Goal: Transaction & Acquisition: Purchase product/service

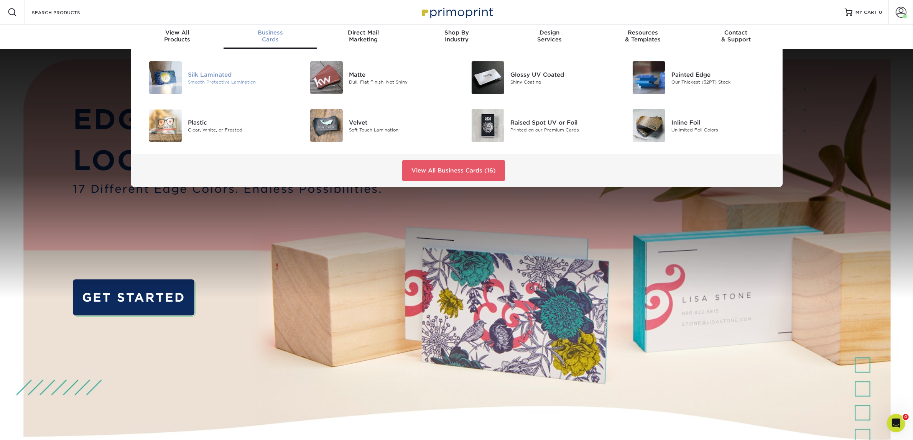
click at [177, 77] on img at bounding box center [165, 77] width 33 height 33
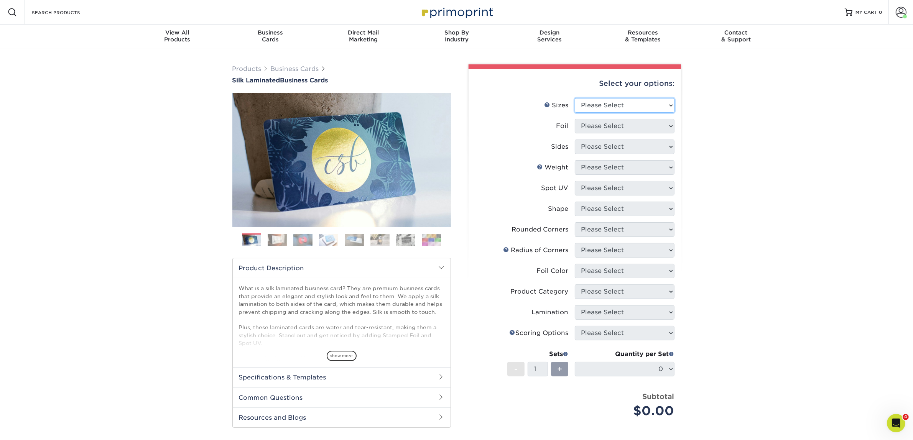
click at [620, 106] on select "Please Select 1.5" x 3.5" - Mini 1.75" x 3.5" - Mini 2" x 2" - Square 2" x 3" -…" at bounding box center [625, 105] width 100 height 15
select select "2.00x3.50"
click at [575, 98] on select "Please Select 1.5" x 3.5" - Mini 1.75" x 3.5" - Mini 2" x 2" - Square 2" x 3" -…" at bounding box center [625, 105] width 100 height 15
click at [622, 121] on select "Please Select Yes No" at bounding box center [625, 126] width 100 height 15
select select "0"
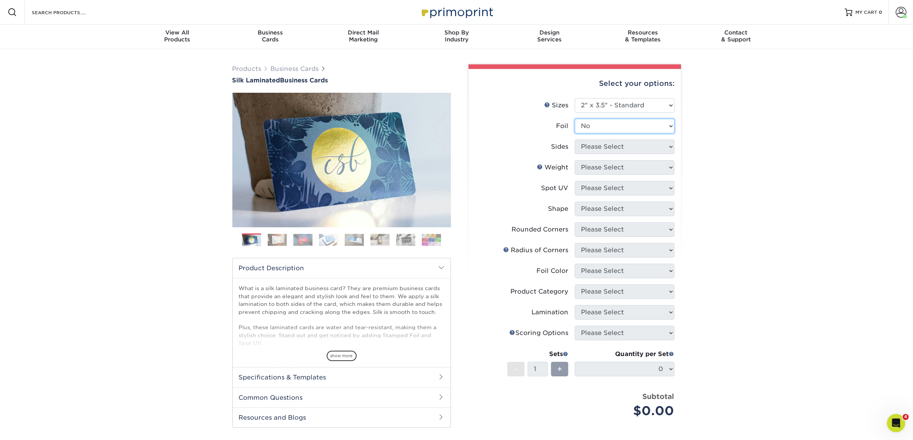
click at [575, 119] on select "Please Select Yes No" at bounding box center [625, 126] width 100 height 15
click at [613, 147] on select "Please Select Print Both Sides Print Front Only" at bounding box center [625, 147] width 100 height 15
select select "13abbda7-1d64-4f25-8bb2-c179b224825d"
click at [575, 140] on select "Please Select Print Both Sides Print Front Only" at bounding box center [625, 147] width 100 height 15
click at [614, 168] on select "Please Select 16PT" at bounding box center [625, 167] width 100 height 15
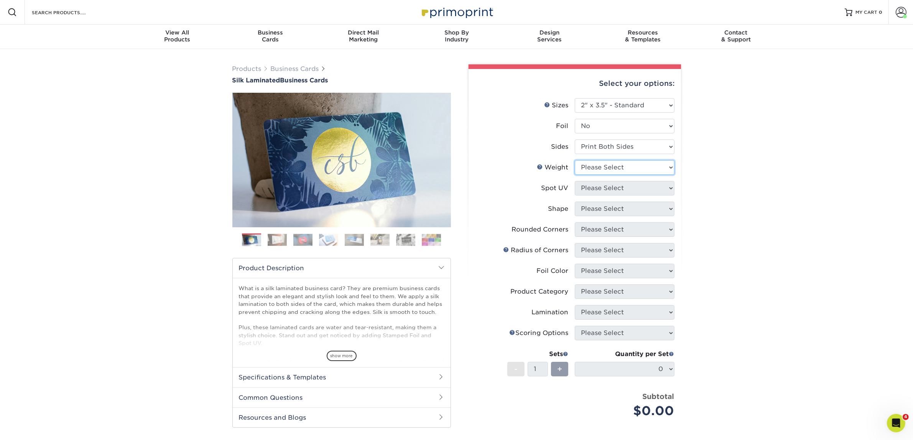
select select "16PT"
click at [575, 160] on select "Please Select 16PT" at bounding box center [625, 167] width 100 height 15
click at [607, 186] on select "Please Select No Spot UV Front and Back (Both Sides) Front Only Back Only" at bounding box center [625, 188] width 100 height 15
select select "3"
click at [575, 181] on select "Please Select No Spot UV Front and Back (Both Sides) Front Only Back Only" at bounding box center [625, 188] width 100 height 15
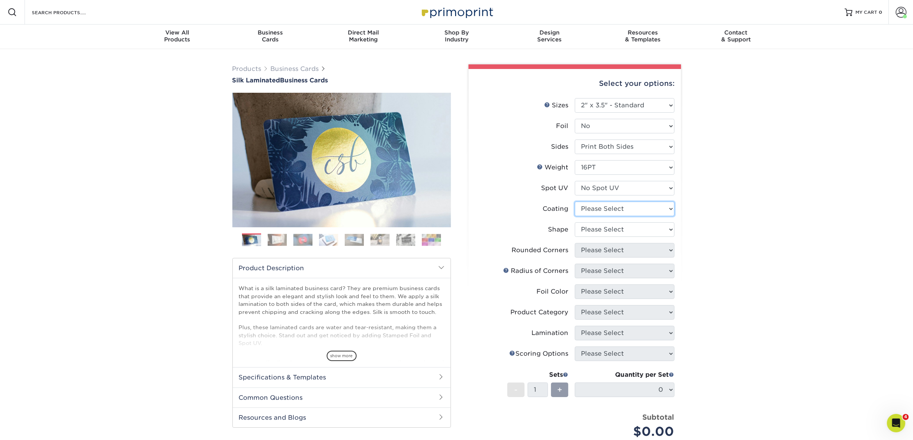
click at [604, 208] on select at bounding box center [625, 209] width 100 height 15
select select "3e7618de-abca-4bda-9f97-8b9129e913d8"
click at [575, 202] on select at bounding box center [625, 209] width 100 height 15
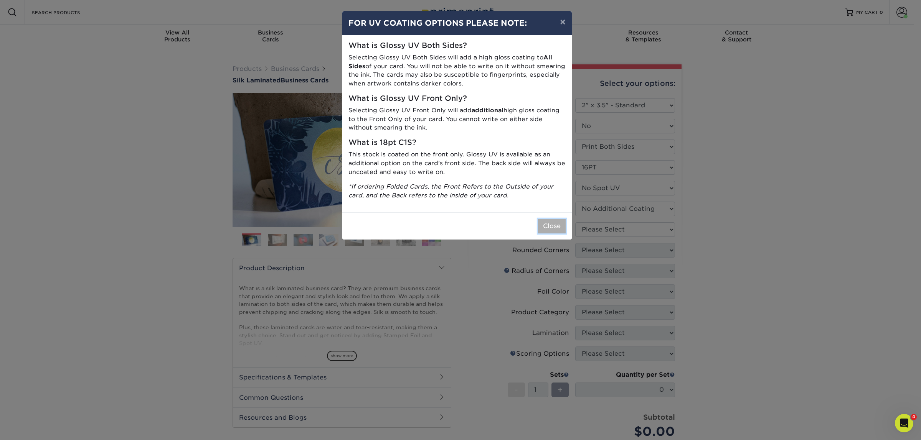
click at [540, 229] on button "Close" at bounding box center [552, 226] width 28 height 15
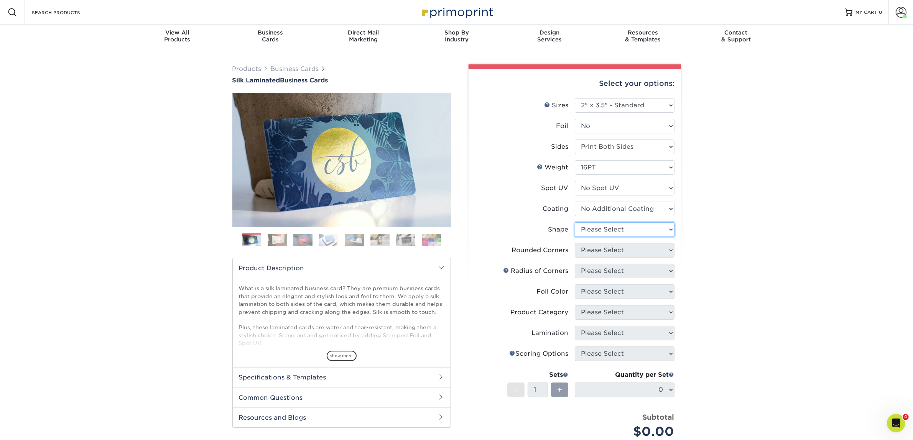
click at [608, 231] on select "Please Select Standard Oval" at bounding box center [625, 229] width 100 height 15
select select "standard"
click at [575, 222] on select "Please Select Standard Oval" at bounding box center [625, 229] width 100 height 15
click at [608, 255] on select "Please Select Yes - Round 2 Corners Yes - Round 4 Corners No" at bounding box center [625, 250] width 100 height 15
select select "0"
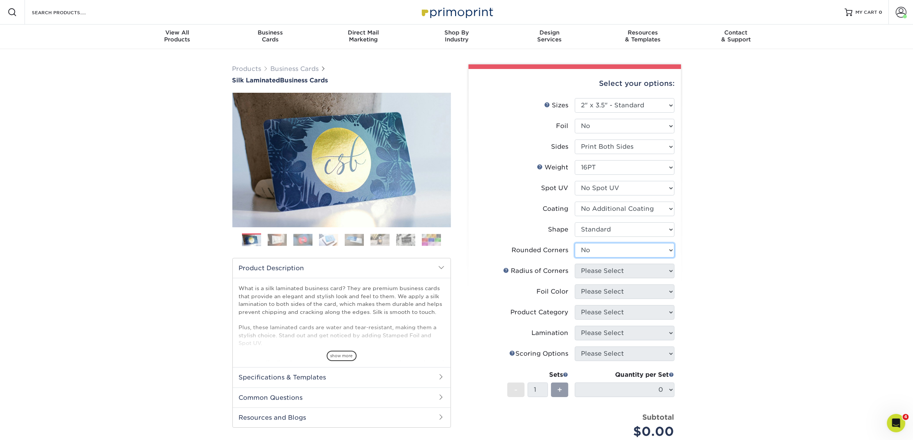
click at [575, 243] on select "Please Select Yes - Round 2 Corners Yes - Round 4 Corners No" at bounding box center [625, 250] width 100 height 15
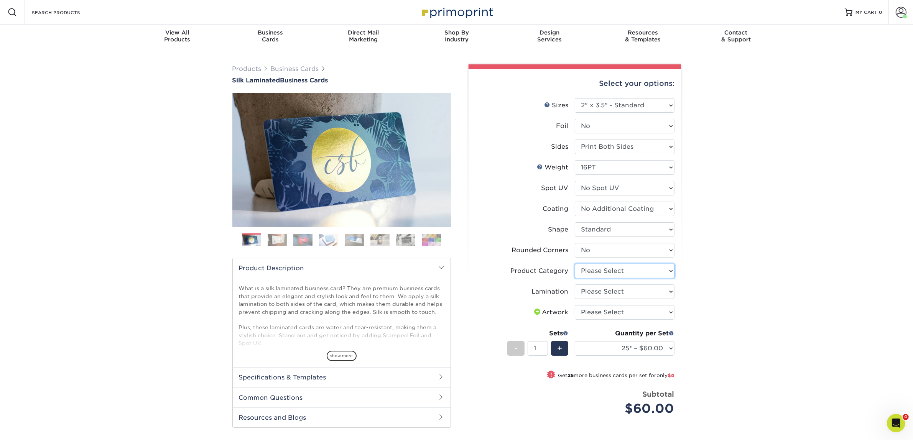
click at [590, 273] on select "Please Select Business Cards" at bounding box center [625, 271] width 100 height 15
select select "3b5148f1-0588-4f88-a218-97bcfdce65c1"
click at [575, 264] on select "Please Select Business Cards" at bounding box center [625, 271] width 100 height 15
click at [592, 293] on select "Please Select Silk" at bounding box center [625, 292] width 100 height 15
select select "ccacb42f-45f7-42d3-bbd3-7c8421cf37f0"
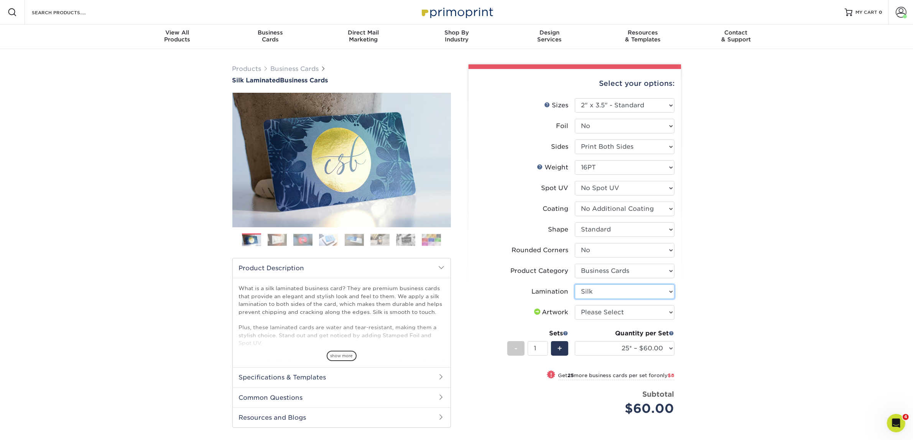
click at [575, 285] on select "Please Select Silk" at bounding box center [625, 292] width 100 height 15
click at [588, 313] on select "Please Select I will upload files I need a design - $100" at bounding box center [625, 312] width 100 height 15
select select "upload"
click at [575, 305] on select "Please Select I will upload files I need a design - $100" at bounding box center [625, 312] width 100 height 15
click at [589, 345] on select "25* – $60.00 50* – $68.00 75* – $76.00 100* – $84.00 250* – $92.00 500 – $96.00…" at bounding box center [625, 348] width 100 height 15
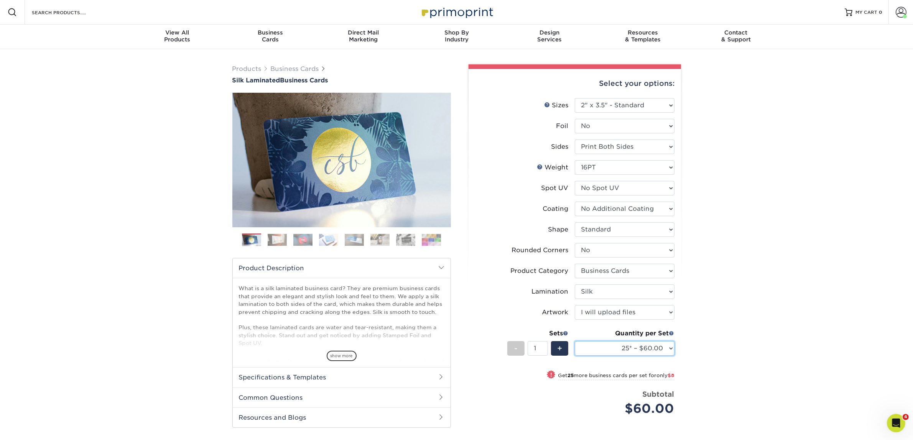
select select "50* – $68.00"
click at [575, 341] on select "25* – $60.00 50* – $68.00 75* – $76.00 100* – $84.00 250* – $92.00 500 – $96.00…" at bounding box center [625, 348] width 100 height 15
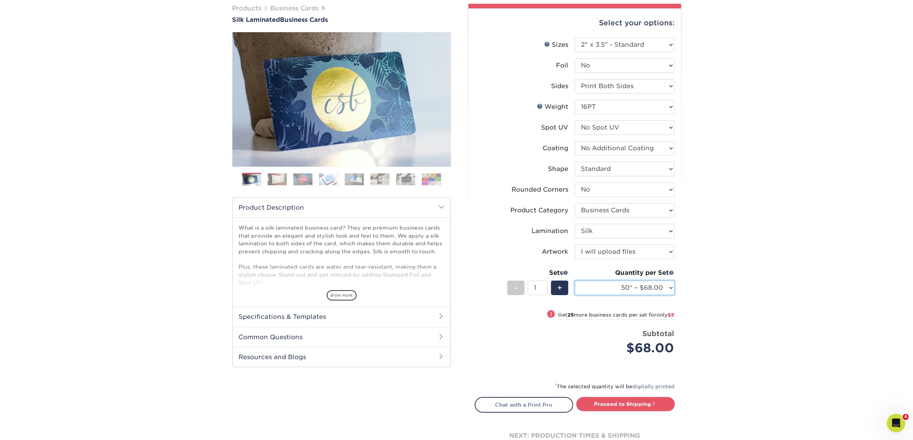
scroll to position [192, 0]
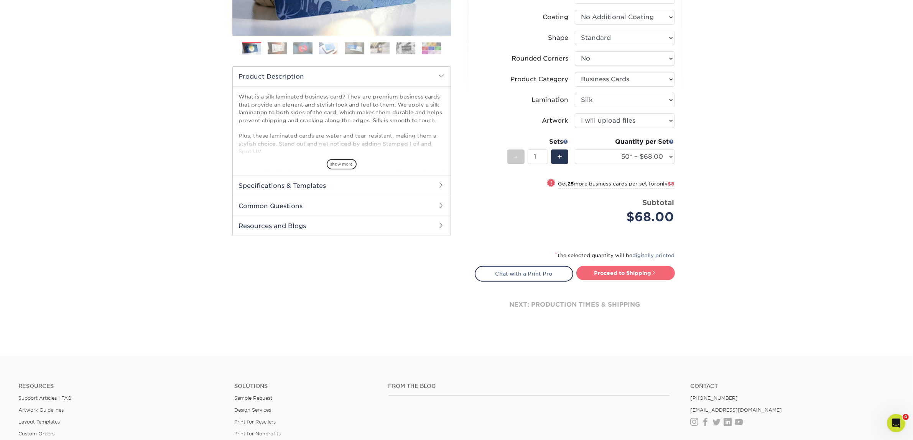
click at [591, 270] on link "Proceed to Shipping" at bounding box center [626, 273] width 99 height 14
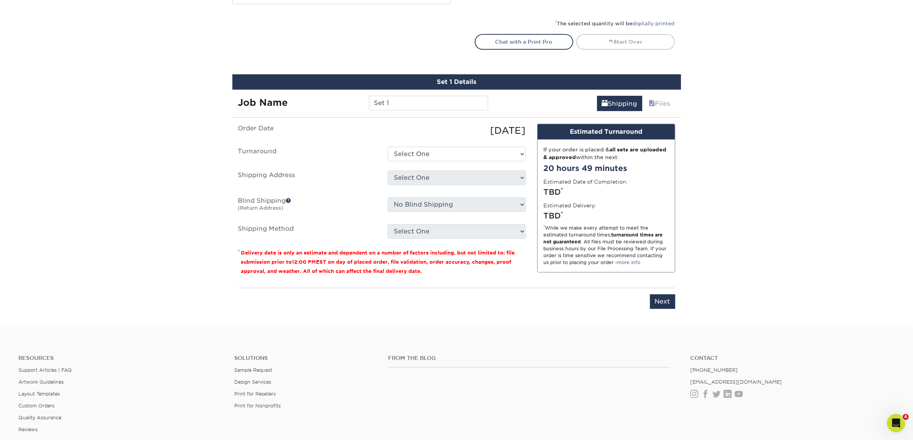
scroll to position [478, 0]
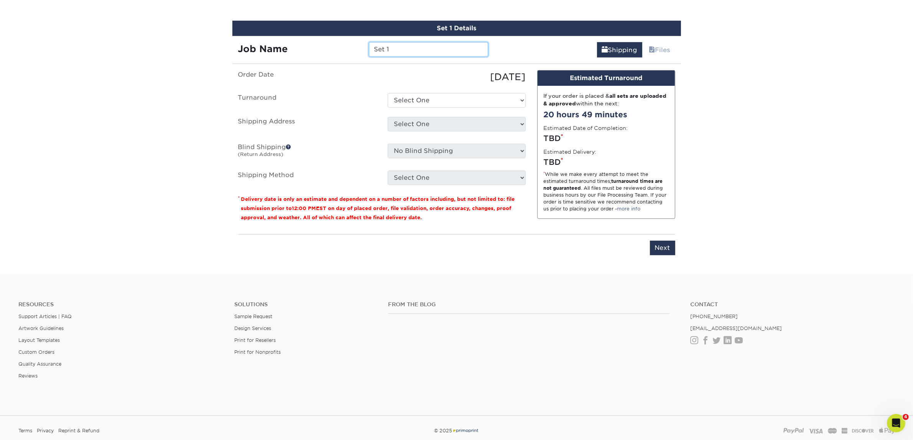
drag, startPoint x: 403, startPoint y: 51, endPoint x: 337, endPoint y: 55, distance: 66.5
click at [337, 55] on div "Job Name Set 1" at bounding box center [363, 46] width 262 height 21
type input "Ayanna Buddy"
click at [466, 96] on select "Select One 2-4 Business Days 2 Day Next Business Day" at bounding box center [457, 100] width 138 height 15
select select "7f31b32a-ec12-4eac-8c83-7b9a9183acd8"
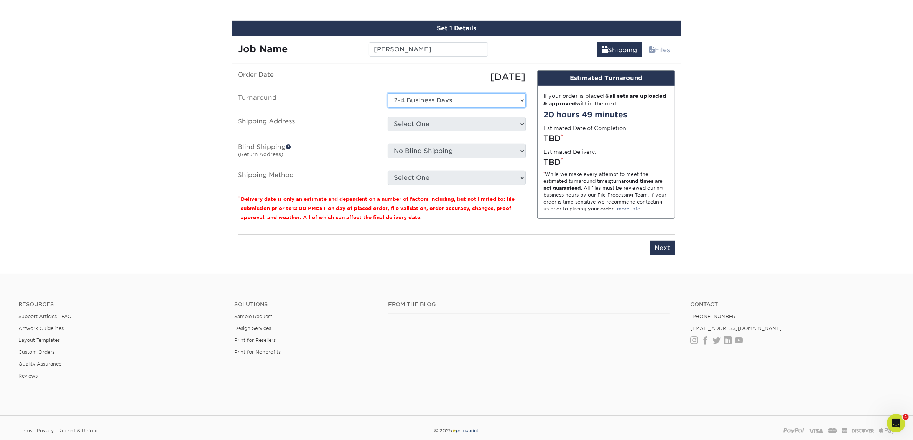
click at [388, 93] on select "Select One 2-4 Business Days 2 Day Next Business Day" at bounding box center [457, 100] width 138 height 15
click at [444, 123] on select "Select One Atlanta Office Austin Office Dallas Office Denver Office Houston Off…" at bounding box center [457, 124] width 138 height 15
select select "192085"
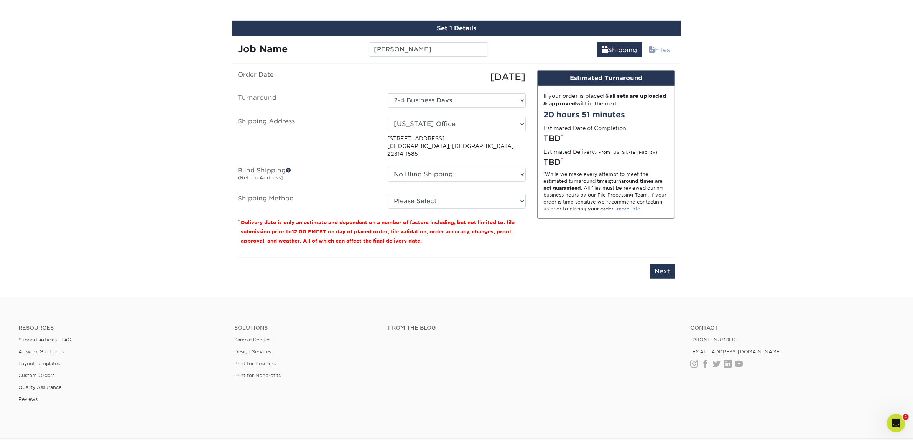
click at [494, 307] on div "Resources Support Articles | FAQ Artwork Guidelines Layout Templates Custom Ord…" at bounding box center [456, 370] width 913 height 127
click at [426, 194] on select "Please Select Ground Shipping (+$7.84) 3 Day Shipping Service (+$15.34) 2 Day A…" at bounding box center [457, 201] width 138 height 15
select select "03"
click at [388, 194] on select "Please Select Ground Shipping (+$7.84) 3 Day Shipping Service (+$15.34) 2 Day A…" at bounding box center [457, 201] width 138 height 15
click at [451, 271] on div "You've choosen mailing services! If you have a csv address list please upload i…" at bounding box center [456, 179] width 437 height 218
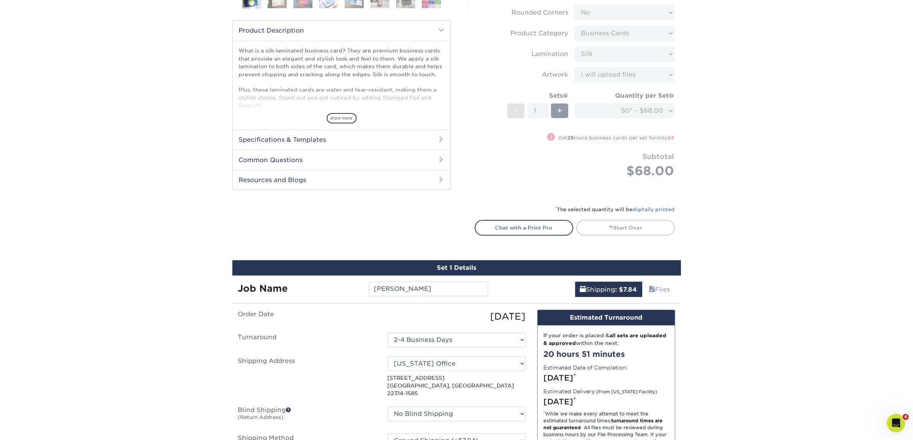
scroll to position [526, 0]
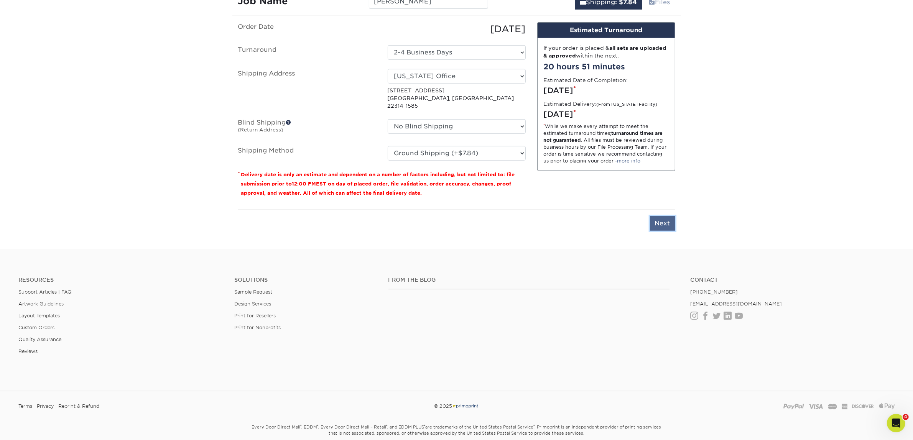
click at [665, 216] on input "Next" at bounding box center [662, 223] width 25 height 15
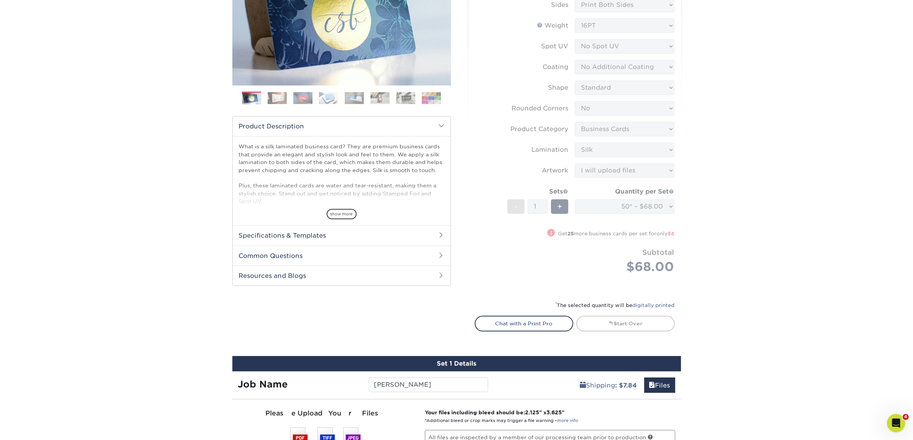
scroll to position [286, 0]
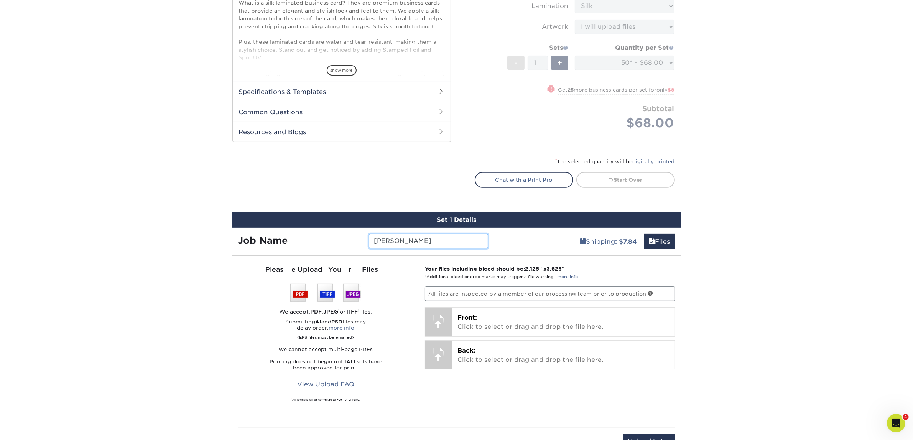
click at [414, 242] on input "Ayanna Buddy" at bounding box center [428, 241] width 119 height 15
type input "Ayanna Bundy"
click at [748, 334] on div "Products Business Cards Silk Laminated Business Cards Previous Next" at bounding box center [456, 115] width 913 height 704
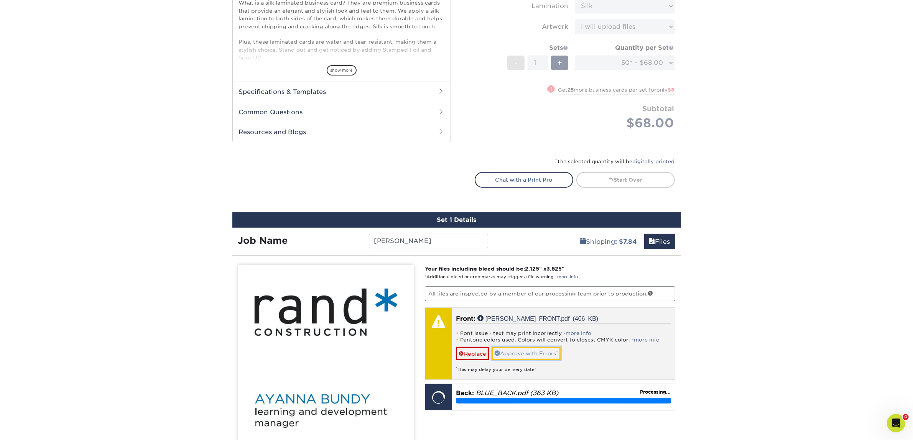
click at [509, 349] on link "Approve with Errors *" at bounding box center [526, 353] width 69 height 13
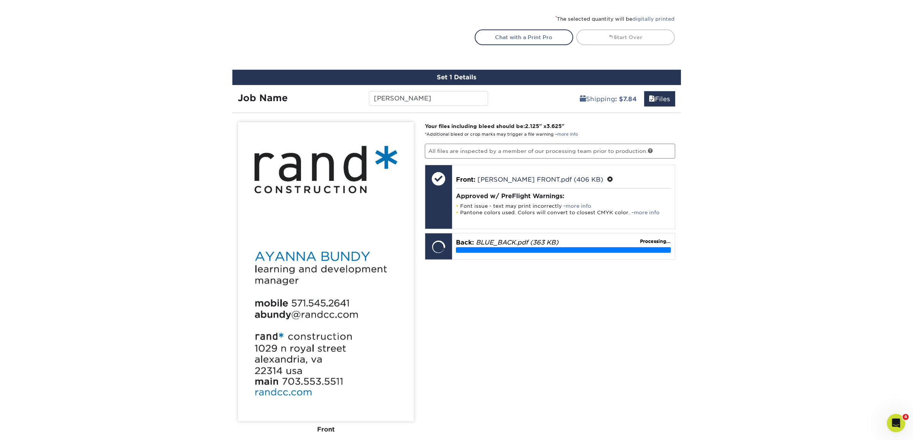
scroll to position [430, 0]
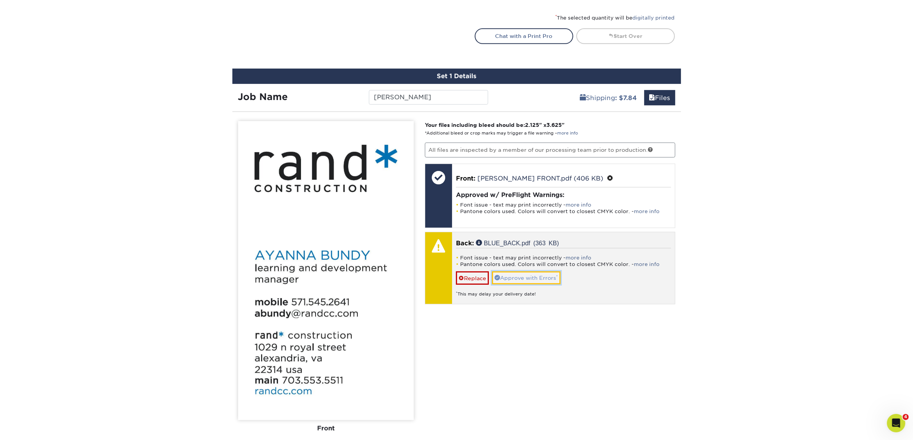
click at [557, 272] on link "Approve with Errors *" at bounding box center [526, 278] width 69 height 13
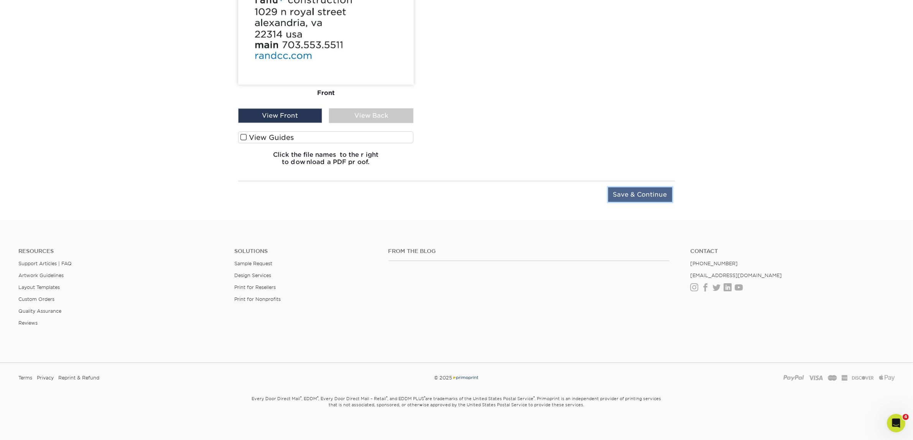
click at [649, 200] on input "Save & Continue" at bounding box center [640, 195] width 64 height 15
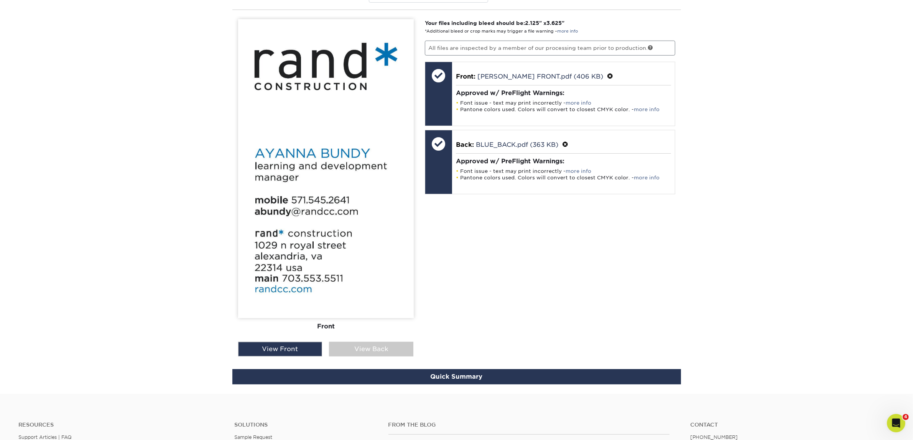
scroll to position [465, 0]
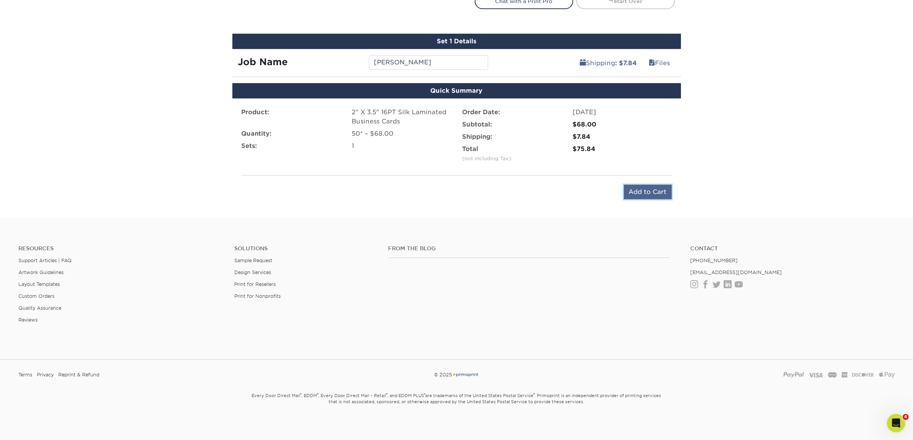
click at [648, 196] on input "Add to Cart" at bounding box center [648, 192] width 48 height 15
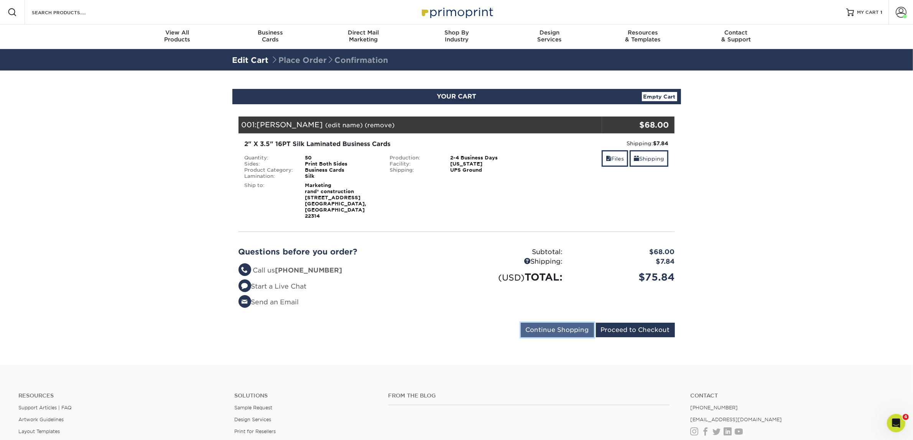
click at [547, 323] on input "Continue Shopping" at bounding box center [557, 330] width 73 height 15
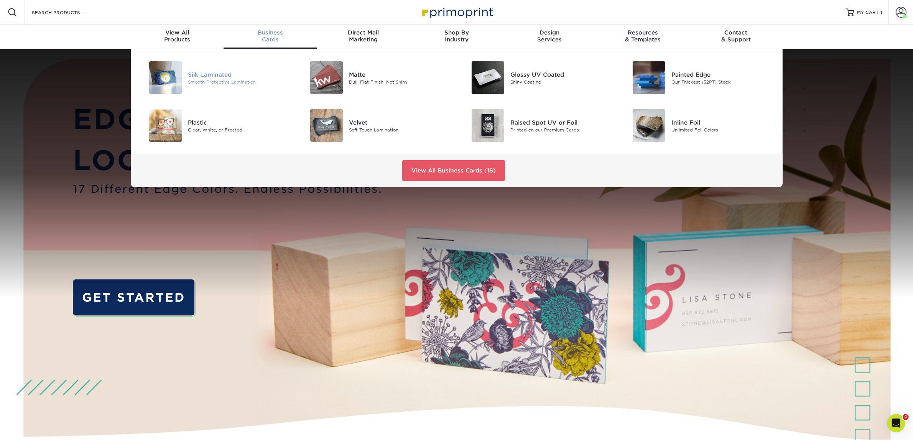
click at [205, 76] on div "Silk Laminated" at bounding box center [239, 74] width 102 height 8
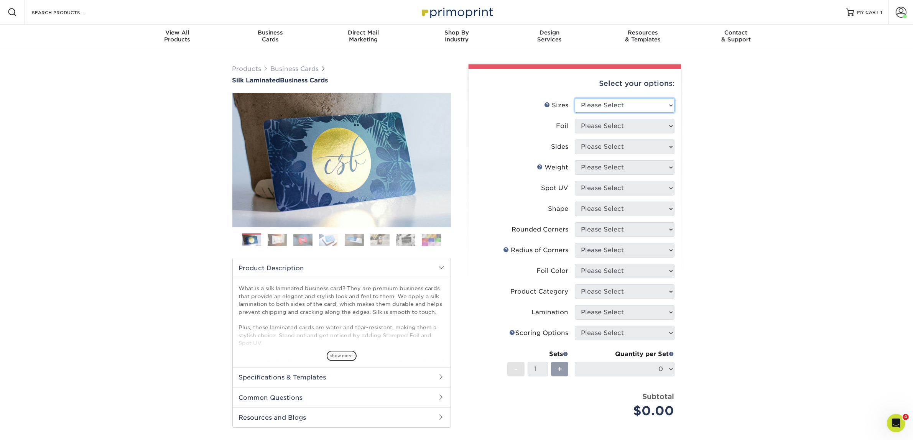
click at [625, 100] on select "Please Select 1.5" x 3.5" - Mini 1.75" x 3.5" - Mini 2" x 2" - Square 2" x 3" -…" at bounding box center [625, 105] width 100 height 15
select select "2.00x3.50"
click at [575, 98] on select "Please Select 1.5" x 3.5" - Mini 1.75" x 3.5" - Mini 2" x 2" - Square 2" x 3" -…" at bounding box center [625, 105] width 100 height 15
drag, startPoint x: 599, startPoint y: 125, endPoint x: 586, endPoint y: 110, distance: 19.3
click at [599, 125] on select "Please Select Yes No" at bounding box center [625, 126] width 100 height 15
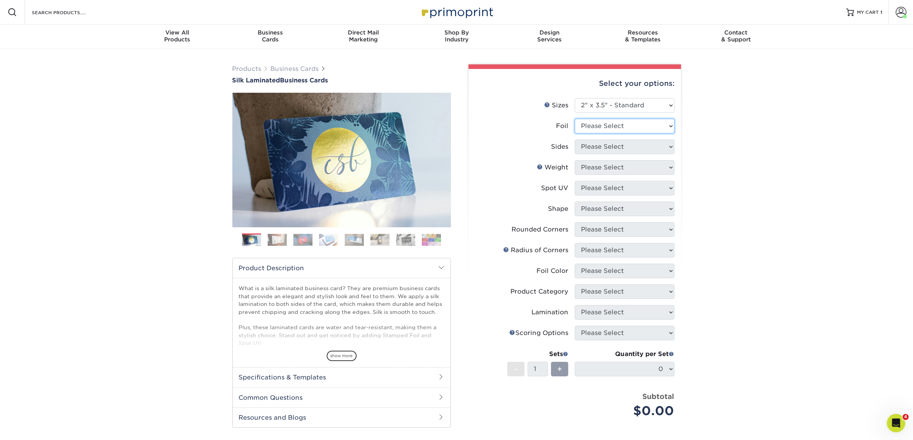
select select "0"
click at [575, 119] on select "Please Select Yes No" at bounding box center [625, 126] width 100 height 15
click at [598, 154] on li "Sides Please Select Print Both Sides Print Front Only" at bounding box center [574, 150] width 199 height 21
click at [605, 148] on select "Please Select Print Both Sides Print Front Only" at bounding box center [625, 147] width 100 height 15
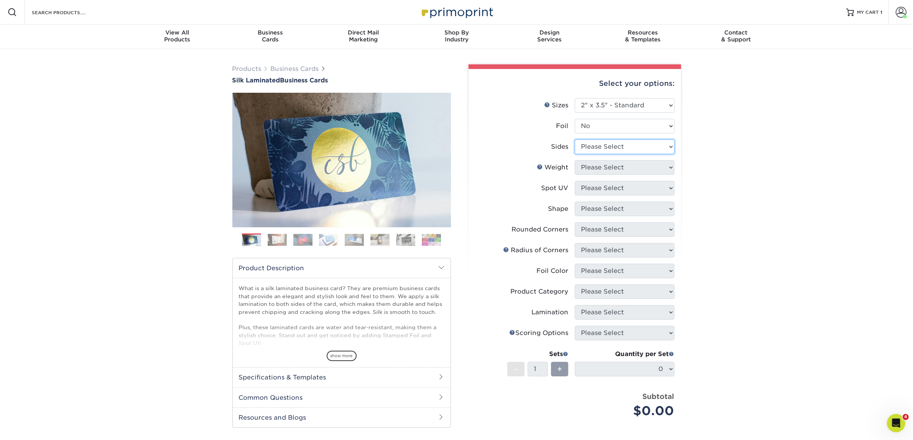
select select "13abbda7-1d64-4f25-8bb2-c179b224825d"
click at [575, 140] on select "Please Select Print Both Sides Print Front Only" at bounding box center [625, 147] width 100 height 15
click at [597, 171] on select "Please Select 16PT" at bounding box center [625, 167] width 100 height 15
select select "16PT"
click at [575, 160] on select "Please Select 16PT" at bounding box center [625, 167] width 100 height 15
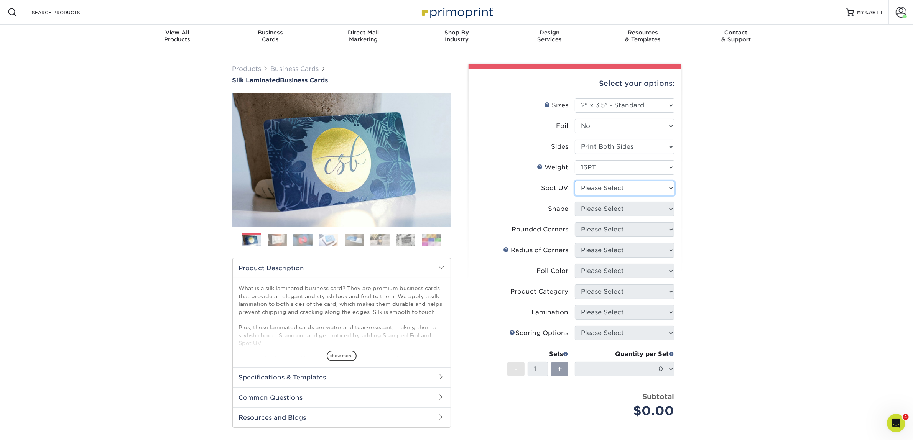
click at [593, 184] on select "Please Select No Spot UV Front and Back (Both Sides) Front Only Back Only" at bounding box center [625, 188] width 100 height 15
select select "3"
click at [575, 181] on select "Please Select No Spot UV Front and Back (Both Sides) Front Only Back Only" at bounding box center [625, 188] width 100 height 15
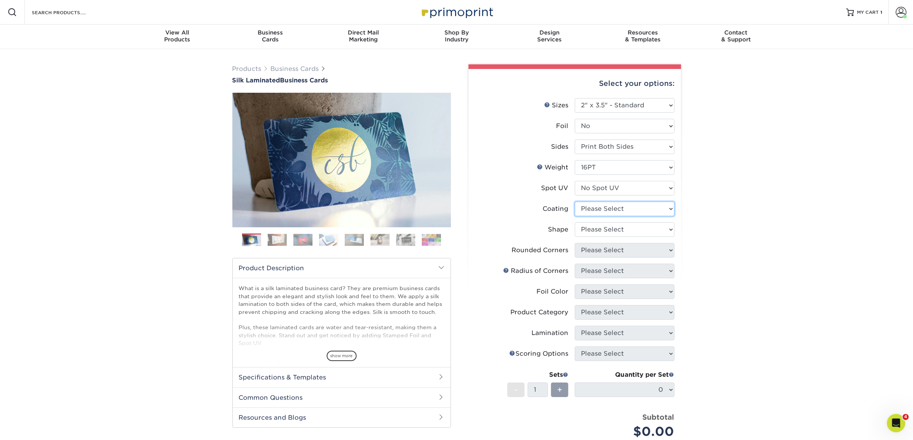
click at [614, 215] on select at bounding box center [625, 209] width 100 height 15
select select "3e7618de-abca-4bda-9f97-8b9129e913d8"
click at [575, 202] on select at bounding box center [625, 209] width 100 height 15
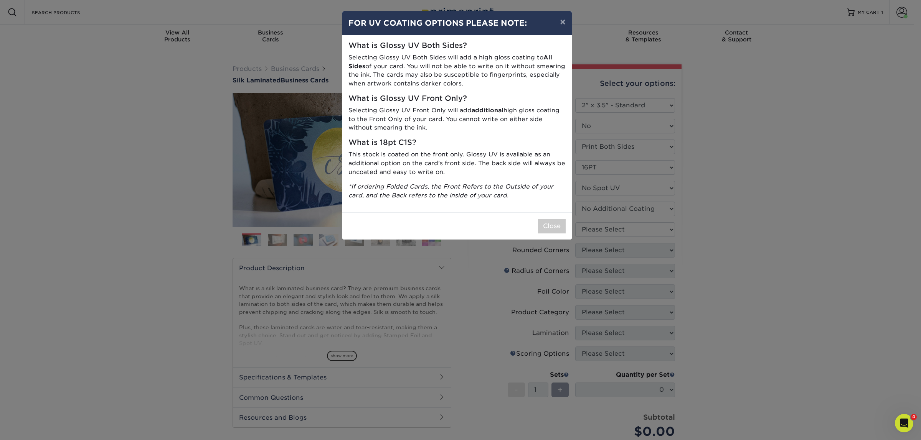
click at [563, 219] on div "Close" at bounding box center [456, 226] width 229 height 27
click at [567, 227] on div "Close" at bounding box center [456, 226] width 229 height 27
click at [561, 229] on button "Close" at bounding box center [552, 226] width 28 height 15
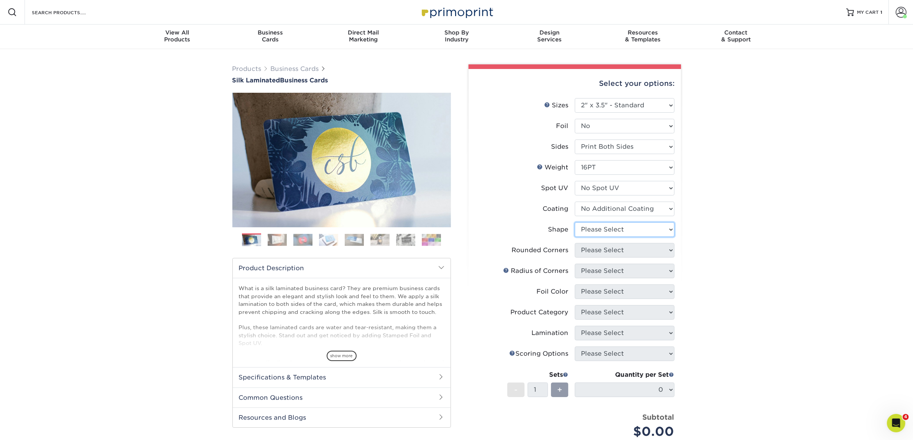
click at [586, 230] on select "Please Select Standard Oval" at bounding box center [625, 229] width 100 height 15
select select "standard"
click at [575, 222] on select "Please Select Standard Oval" at bounding box center [625, 229] width 100 height 15
click at [600, 250] on select "Please Select Yes - Round 2 Corners Yes - Round 4 Corners No" at bounding box center [625, 250] width 100 height 15
select select "0"
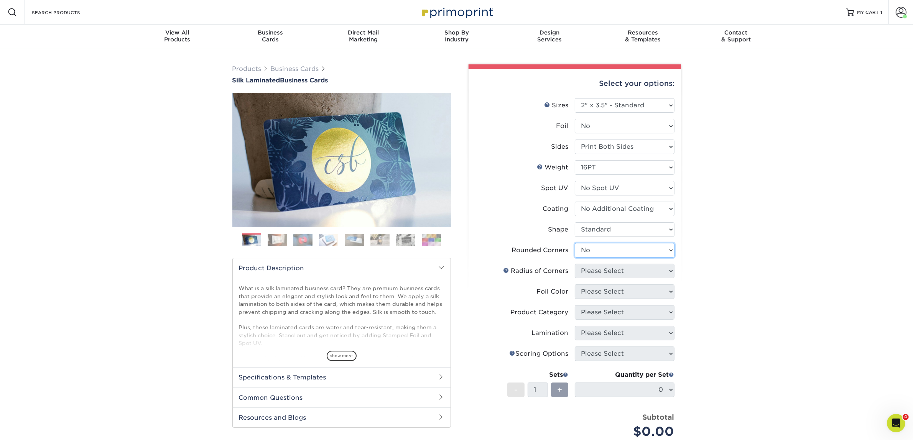
click at [575, 243] on select "Please Select Yes - Round 2 Corners Yes - Round 4 Corners No" at bounding box center [625, 250] width 100 height 15
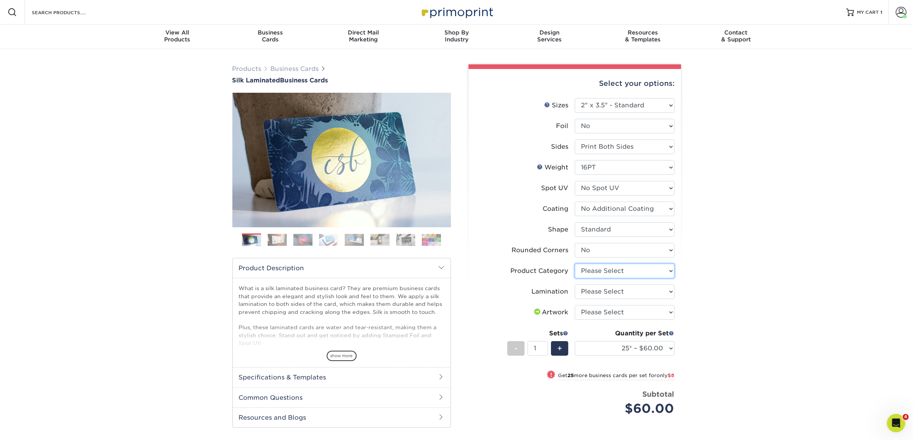
click at [616, 273] on select "Please Select Business Cards" at bounding box center [625, 271] width 100 height 15
select select "3b5148f1-0588-4f88-a218-97bcfdce65c1"
click at [575, 264] on select "Please Select Business Cards" at bounding box center [625, 271] width 100 height 15
click at [611, 292] on select "Please Select Silk" at bounding box center [625, 292] width 100 height 15
select select "ccacb42f-45f7-42d3-bbd3-7c8421cf37f0"
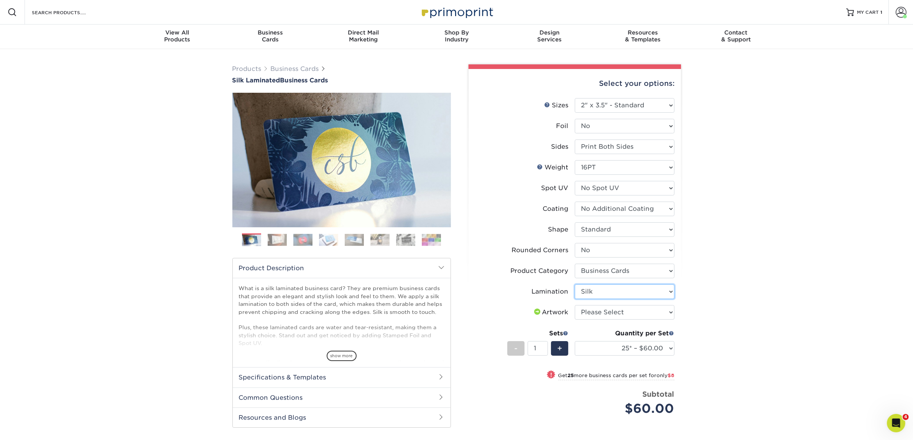
click at [575, 285] on select "Please Select Silk" at bounding box center [625, 292] width 100 height 15
drag, startPoint x: 612, startPoint y: 311, endPoint x: 613, endPoint y: 318, distance: 6.9
click at [612, 311] on select "Please Select I will upload files I need a design - $100" at bounding box center [625, 312] width 100 height 15
select select "upload"
click at [575, 305] on select "Please Select I will upload files I need a design - $100" at bounding box center [625, 312] width 100 height 15
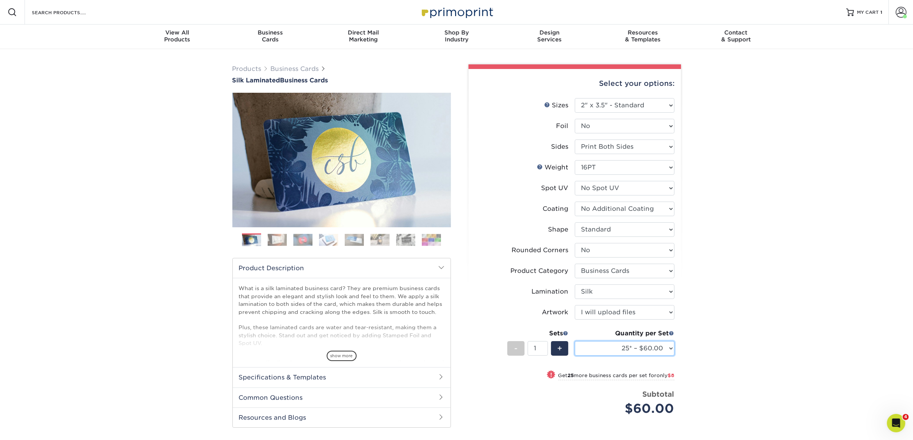
click at [615, 352] on select "25* – $60.00 50* – $68.00 75* – $76.00 100* – $84.00 250* – $92.00 500 – $96.00…" at bounding box center [625, 348] width 100 height 15
select select "50* – $68.00"
click at [575, 341] on select "25* – $60.00 50* – $68.00 75* – $76.00 100* – $84.00 250* – $92.00 500 – $96.00…" at bounding box center [625, 348] width 100 height 15
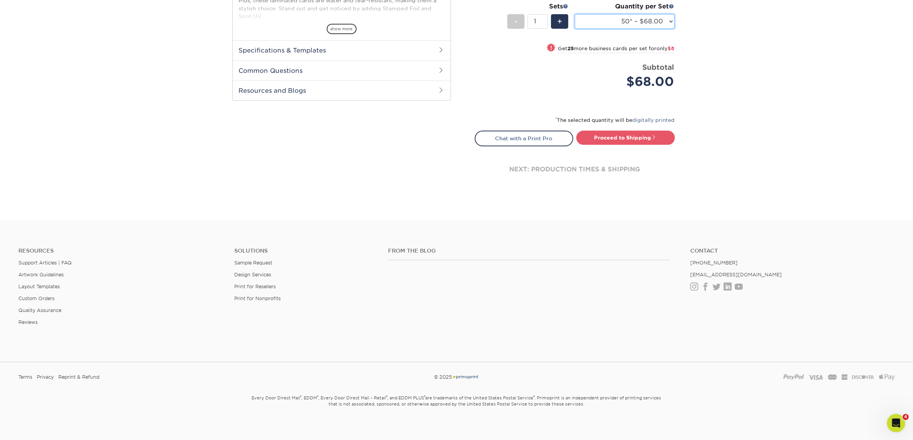
scroll to position [329, 0]
click at [635, 125] on div "* The selected quantity will be digitally printed" at bounding box center [575, 121] width 200 height 15
click at [633, 127] on div "* The selected quantity will be digitally printed" at bounding box center [575, 121] width 200 height 15
click at [625, 137] on link "Proceed to Shipping" at bounding box center [626, 136] width 99 height 14
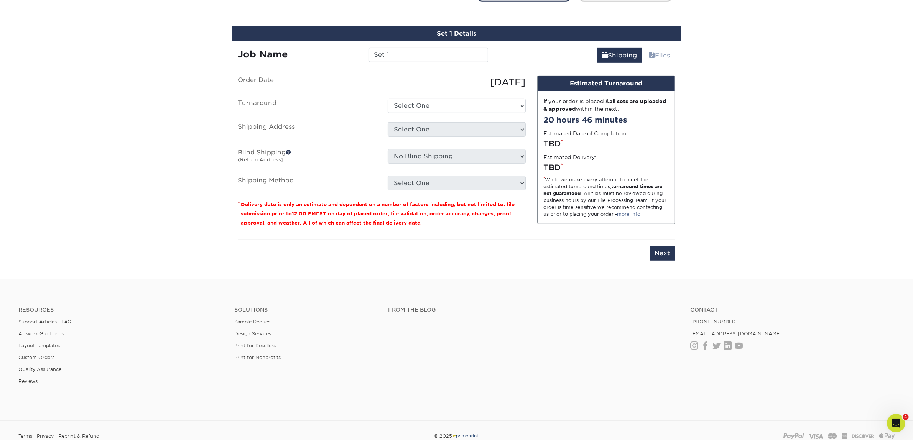
scroll to position [478, 0]
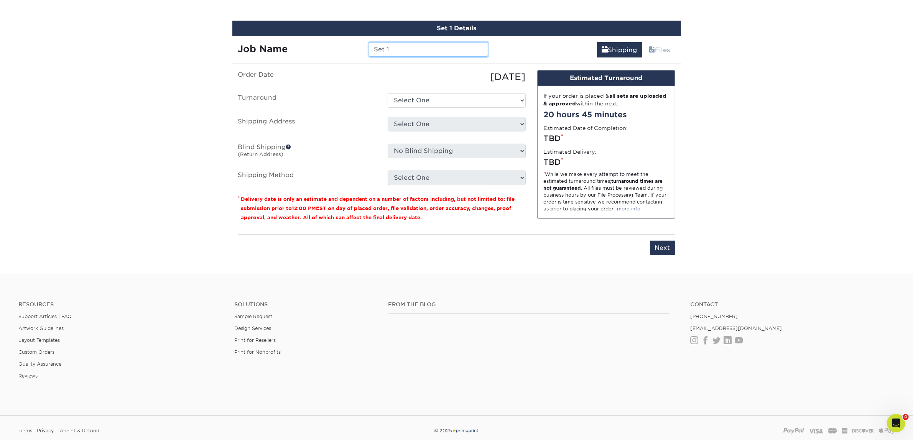
click at [346, 58] on div "Set 1 Details Job Name Set 1 Shipping Files You've choosen mailing services! If…" at bounding box center [456, 143] width 449 height 244
type input "[PERSON_NAME]"
click at [452, 98] on select "Select One 2-4 Business Days 2 Day Next Business Day" at bounding box center [457, 100] width 138 height 15
click at [388, 93] on select "Select One 2-4 Business Days 2 Day Next Business Day" at bounding box center [457, 100] width 138 height 15
click at [446, 102] on select "Select One 2-4 Business Days 2 Day Next Business Day" at bounding box center [457, 100] width 138 height 15
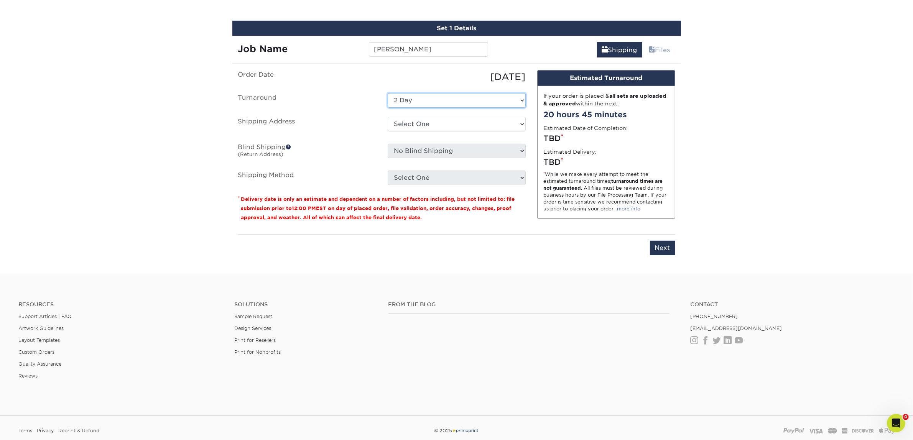
select select "7f31b32a-ec12-4eac-8c83-7b9a9183acd8"
click at [388, 93] on select "Select One 2-4 Business Days 2 Day Next Business Day" at bounding box center [457, 100] width 138 height 15
click at [448, 125] on select "Select One Atlanta Office Austin Office Dallas Office Denver Office Houston Off…" at bounding box center [457, 124] width 138 height 15
select select "192085"
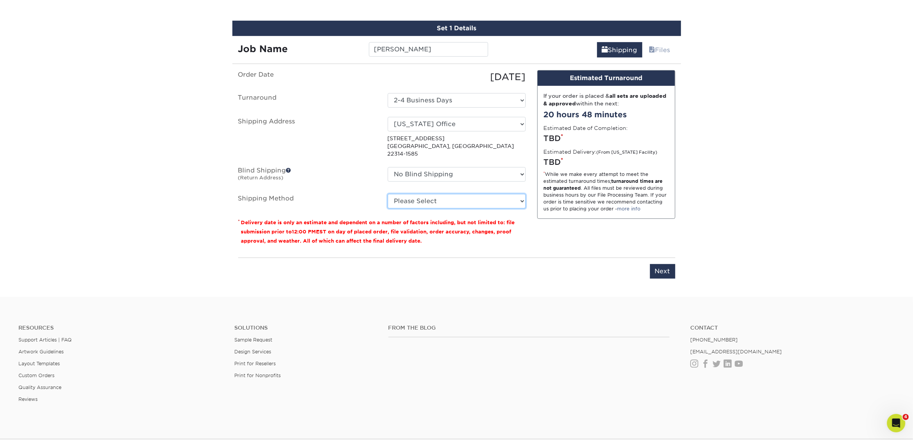
click at [424, 194] on select "Please Select Ground Shipping (+$7.84) 3 Day Shipping Service (+$15.34) 2 Day A…" at bounding box center [457, 201] width 138 height 15
select select "03"
click at [388, 194] on select "Please Select Ground Shipping (+$7.84) 3 Day Shipping Service (+$15.34) 2 Day A…" at bounding box center [457, 201] width 138 height 15
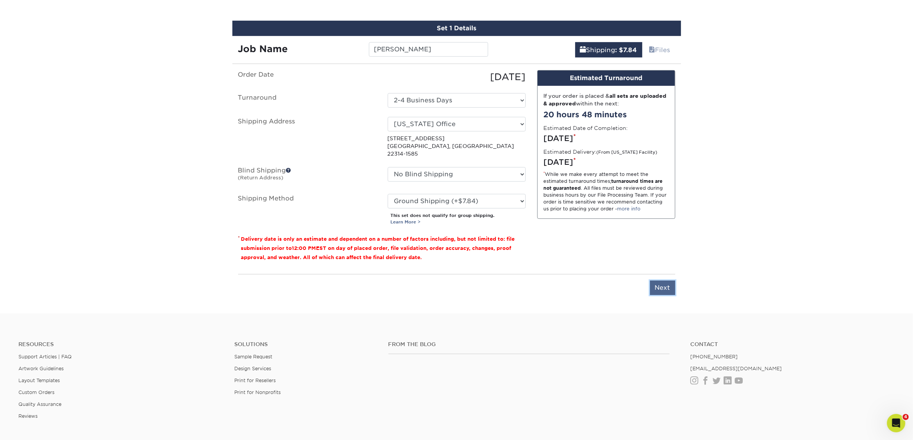
click at [674, 281] on input "Next" at bounding box center [662, 288] width 25 height 15
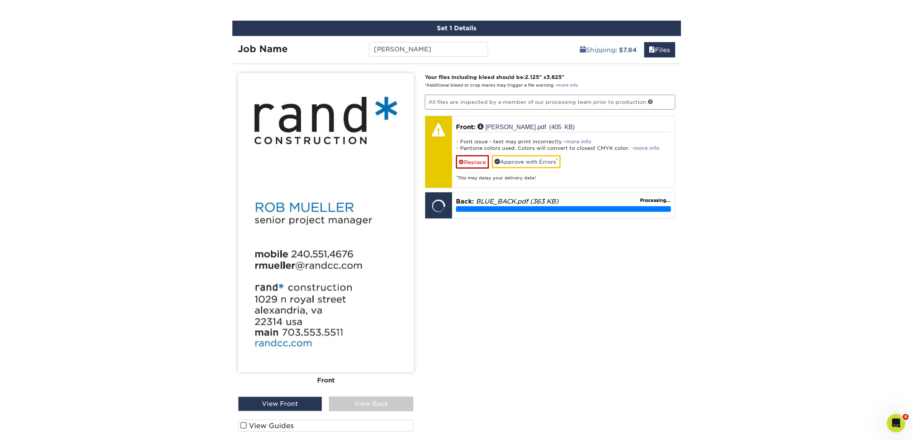
click at [626, 192] on div "Back: Click to select or drag and drop the file here. Choose file BLUE_BACK.pdf…" at bounding box center [550, 205] width 251 height 27
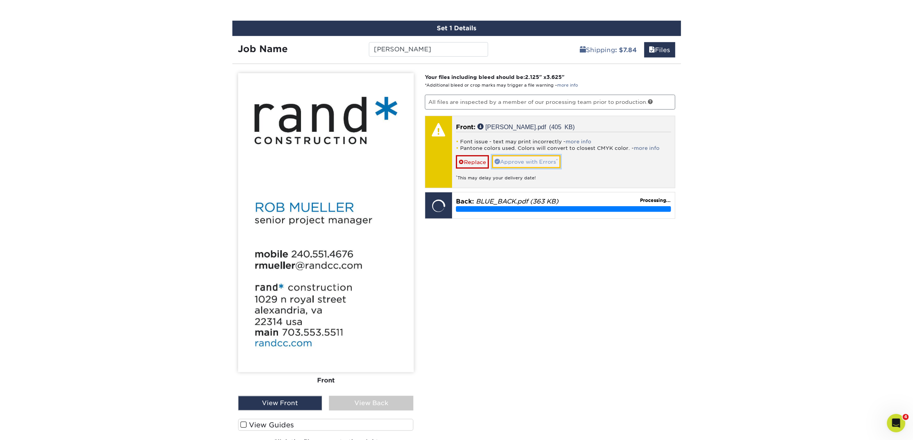
click at [524, 155] on link "Approve with Errors *" at bounding box center [526, 161] width 69 height 13
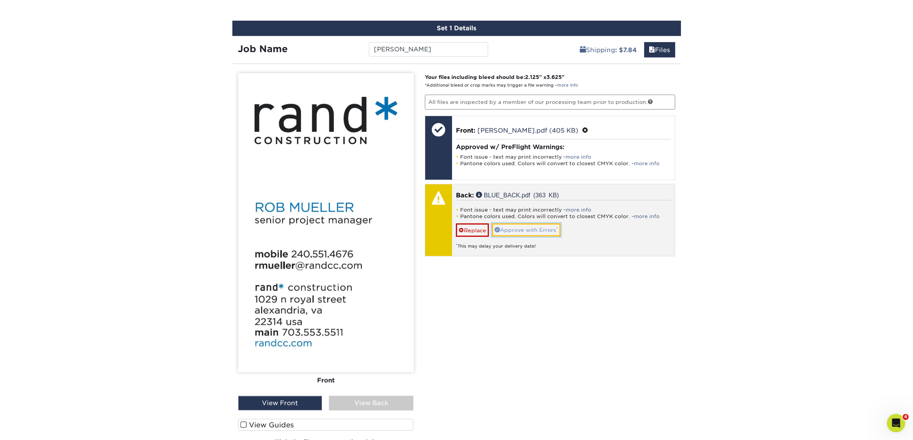
click at [522, 228] on link "Approve with Errors *" at bounding box center [526, 230] width 69 height 13
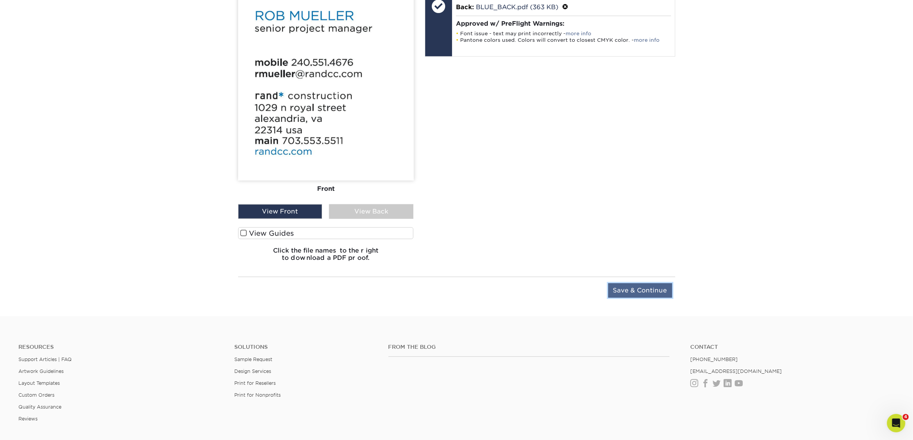
click at [653, 288] on input "Save & Continue" at bounding box center [640, 290] width 64 height 15
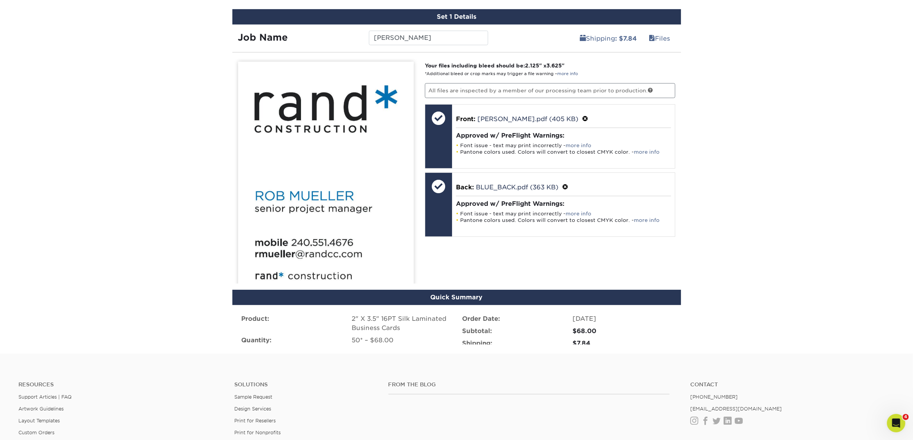
scroll to position [465, 0]
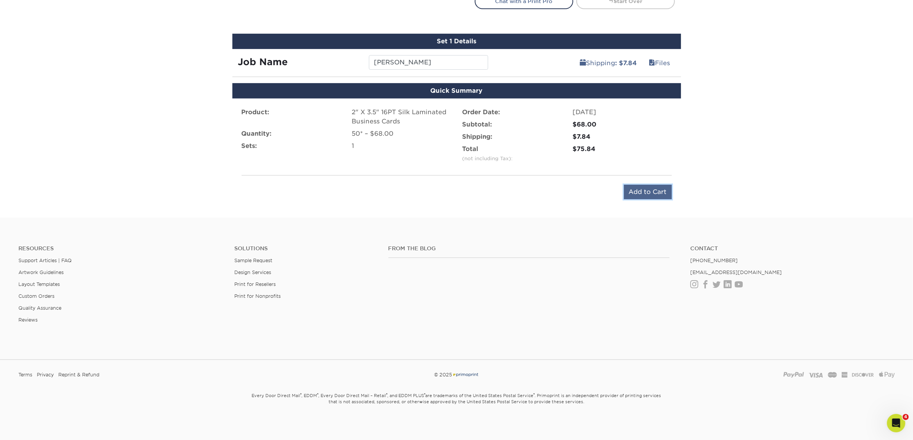
click at [625, 186] on input "Add to Cart" at bounding box center [648, 192] width 48 height 15
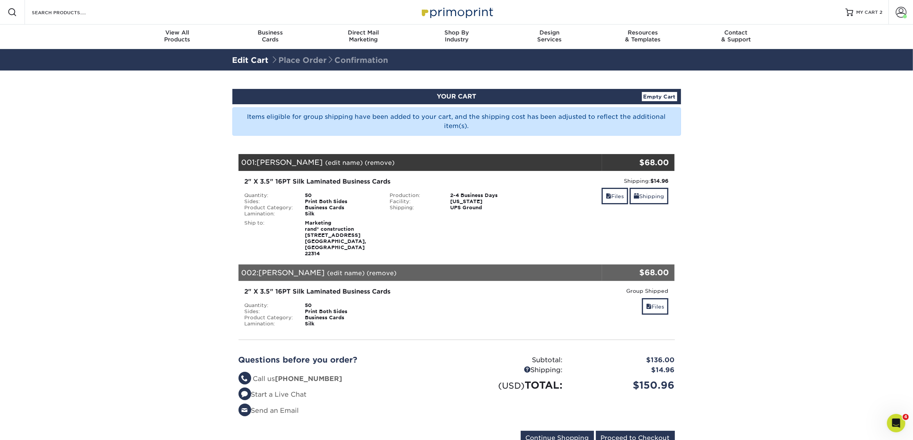
scroll to position [48, 0]
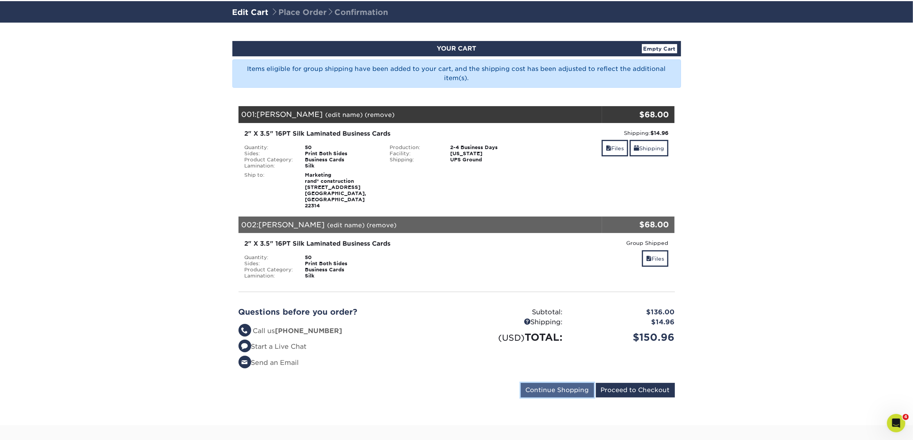
click at [554, 383] on input "Continue Shopping" at bounding box center [557, 390] width 73 height 15
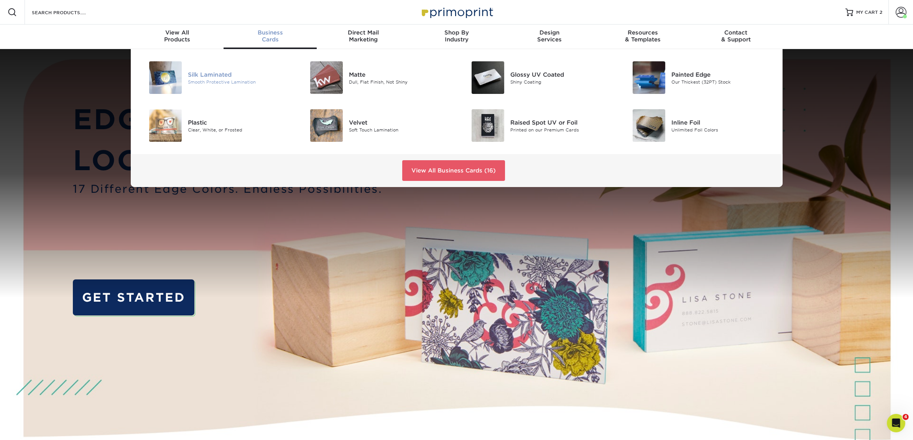
click at [236, 68] on div "Silk Laminated Smooth Protective Lamination" at bounding box center [241, 77] width 107 height 33
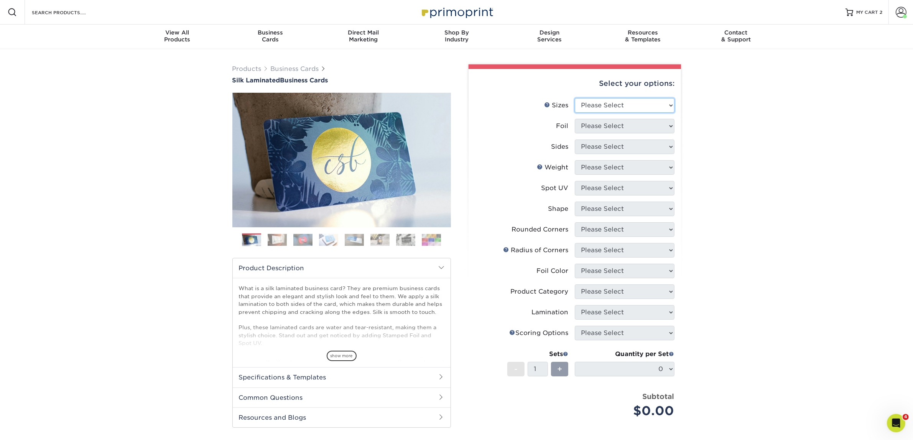
click at [665, 100] on select "Please Select 1.5" x 3.5" - Mini 1.75" x 3.5" - Mini 2" x 2" - Square 2" x 3" -…" at bounding box center [625, 105] width 100 height 15
select select "2.00x3.50"
click at [575, 98] on select "Please Select 1.5" x 3.5" - Mini 1.75" x 3.5" - Mini 2" x 2" - Square 2" x 3" -…" at bounding box center [625, 105] width 100 height 15
click at [624, 125] on select "Please Select Yes No" at bounding box center [625, 126] width 100 height 15
select select "0"
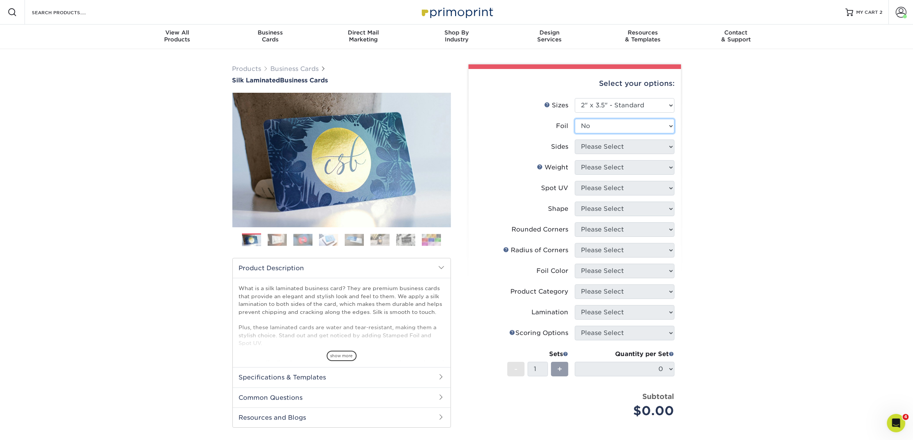
click at [575, 119] on select "Please Select Yes No" at bounding box center [625, 126] width 100 height 15
click at [615, 150] on select "Please Select Print Both Sides Print Front Only" at bounding box center [625, 147] width 100 height 15
select select "13abbda7-1d64-4f25-8bb2-c179b224825d"
click at [575, 140] on select "Please Select Print Both Sides Print Front Only" at bounding box center [625, 147] width 100 height 15
click at [612, 169] on select "Please Select 16PT" at bounding box center [625, 167] width 100 height 15
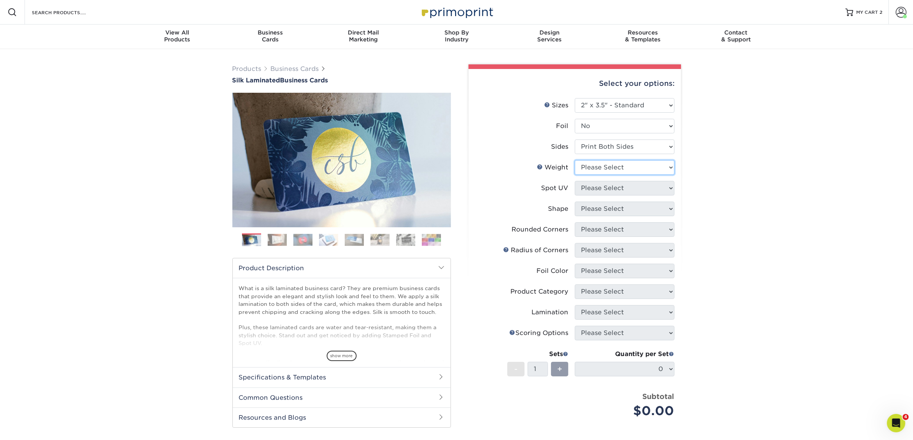
select select "16PT"
click at [575, 160] on select "Please Select 16PT" at bounding box center [625, 167] width 100 height 15
click at [610, 195] on li "Spot UV Please Select No Spot UV Front and Back (Both Sides) Front Only Back On…" at bounding box center [574, 191] width 199 height 21
click at [614, 189] on select "Please Select No Spot UV Front and Back (Both Sides) Front Only Back Only" at bounding box center [625, 188] width 100 height 15
select select "3"
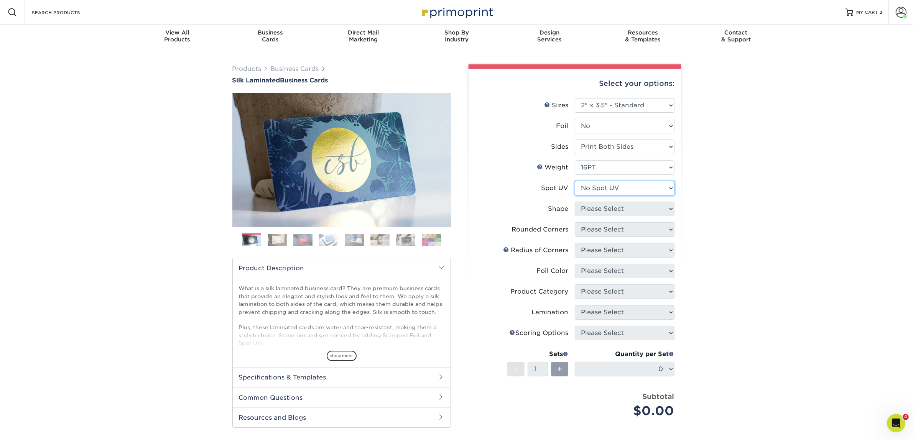
click at [575, 181] on select "Please Select No Spot UV Front and Back (Both Sides) Front Only Back Only" at bounding box center [625, 188] width 100 height 15
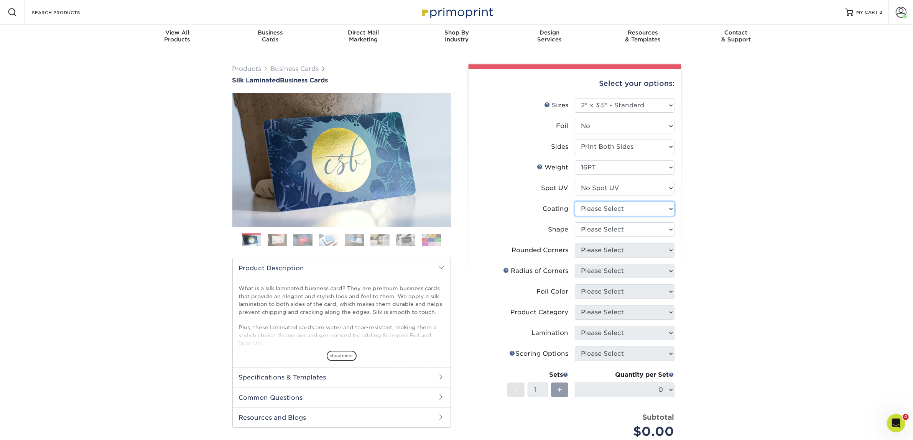
click at [609, 208] on select at bounding box center [625, 209] width 100 height 15
click at [575, 202] on select at bounding box center [625, 209] width 100 height 15
click at [610, 206] on select at bounding box center [625, 209] width 100 height 15
select select "3e7618de-abca-4bda-9f97-8b9129e913d8"
click at [575, 202] on select at bounding box center [625, 209] width 100 height 15
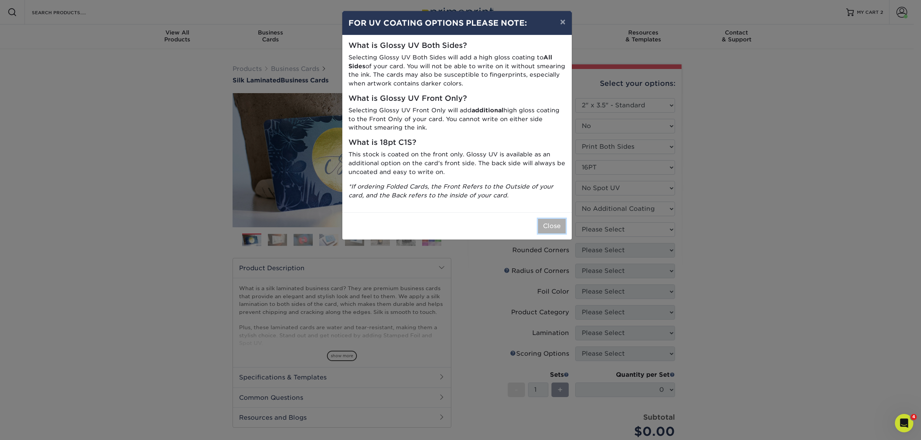
click at [550, 223] on button "Close" at bounding box center [552, 226] width 28 height 15
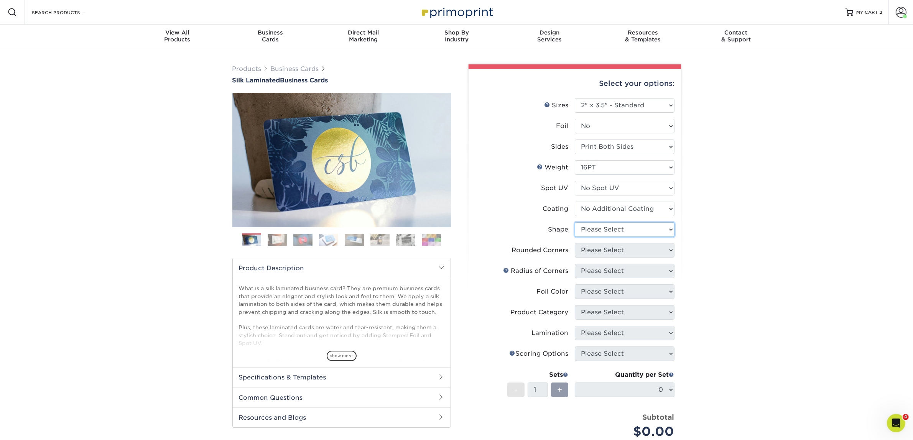
click at [587, 226] on select "Please Select Standard Oval" at bounding box center [625, 229] width 100 height 15
select select "standard"
click at [575, 222] on select "Please Select Standard Oval" at bounding box center [625, 229] width 100 height 15
click at [593, 249] on select "Please Select Yes - Round 2 Corners Yes - Round 4 Corners No" at bounding box center [625, 250] width 100 height 15
select select "0"
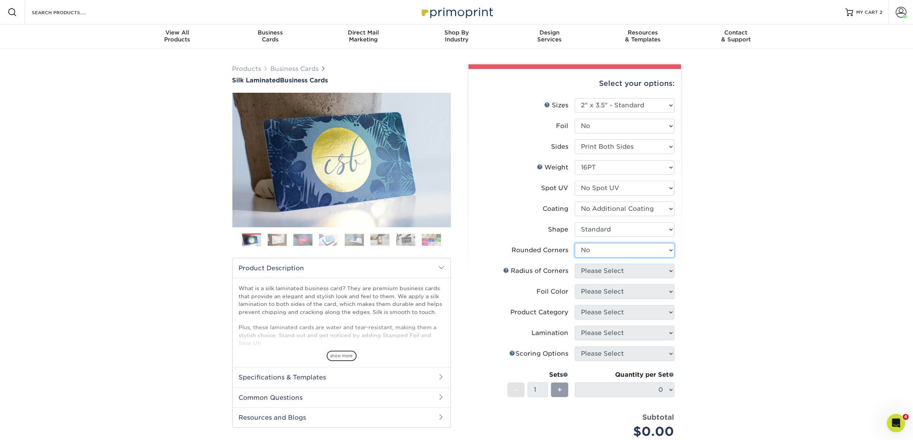
click at [575, 243] on select "Please Select Yes - Round 2 Corners Yes - Round 4 Corners No" at bounding box center [625, 250] width 100 height 15
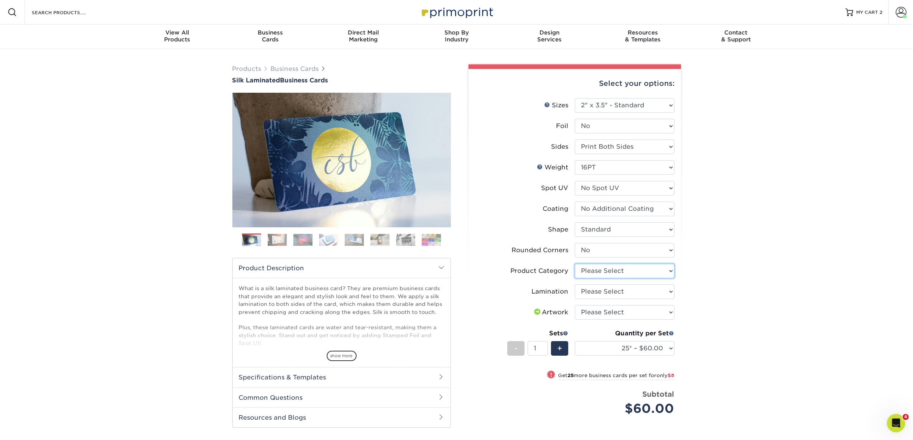
click at [667, 271] on select "Please Select Business Cards" at bounding box center [625, 271] width 100 height 15
select select "3b5148f1-0588-4f88-a218-97bcfdce65c1"
click at [575, 264] on select "Please Select Business Cards" at bounding box center [625, 271] width 100 height 15
click at [649, 283] on li "Product Category Please Select Business Cards" at bounding box center [574, 274] width 199 height 21
click at [575, 264] on select "Please Select Business Cards" at bounding box center [625, 271] width 100 height 15
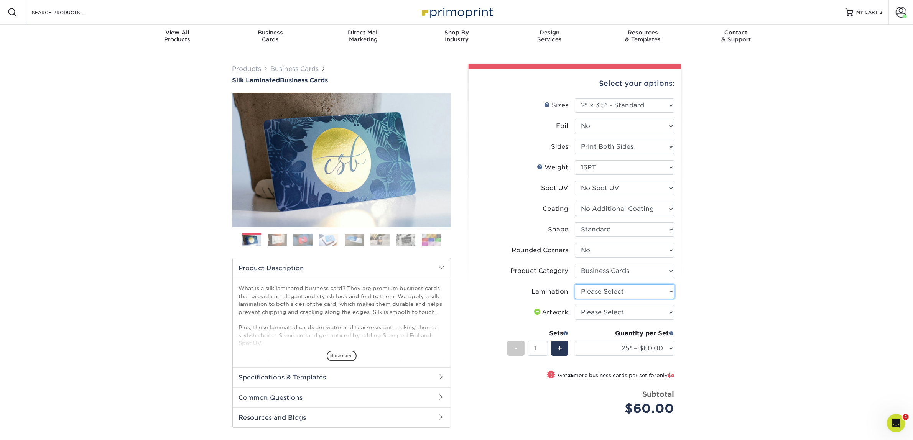
click at [641, 293] on select "Please Select Silk" at bounding box center [625, 292] width 100 height 15
select select "ccacb42f-45f7-42d3-bbd3-7c8421cf37f0"
click at [575, 285] on select "Please Select Silk" at bounding box center [625, 292] width 100 height 15
click at [629, 306] on select "Please Select I will upload files I need a design - $100" at bounding box center [625, 312] width 100 height 15
select select "upload"
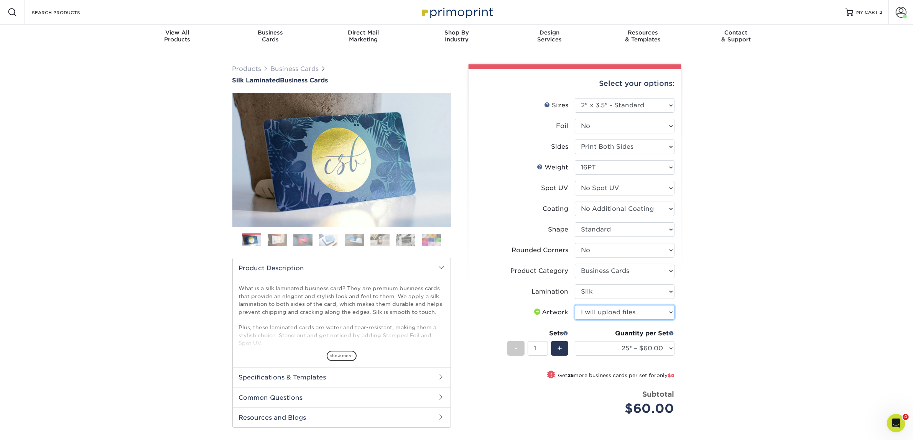
click at [575, 305] on select "Please Select I will upload files I need a design - $100" at bounding box center [625, 312] width 100 height 15
click at [610, 344] on select "25* – $60.00 50* – $68.00 75* – $76.00 100* – $84.00 250* – $92.00 500 – $96.00…" at bounding box center [625, 348] width 100 height 15
select select "50* – $68.00"
click at [575, 341] on select "25* – $60.00 50* – $68.00 75* – $76.00 100* – $84.00 250* – $92.00 500 – $96.00…" at bounding box center [625, 348] width 100 height 15
click at [750, 279] on div "Products Business Cards Silk Laminated Business Cards Previous Next" at bounding box center [456, 298] width 913 height 498
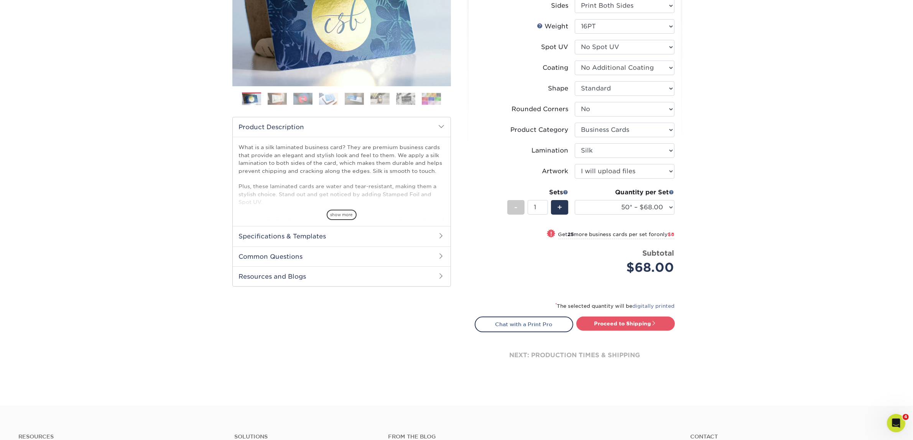
scroll to position [144, 0]
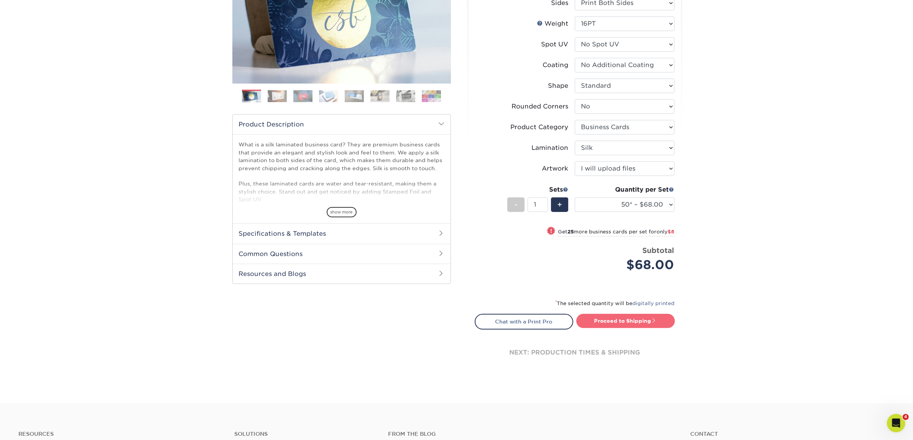
click at [602, 315] on link "Proceed to Shipping" at bounding box center [626, 321] width 99 height 14
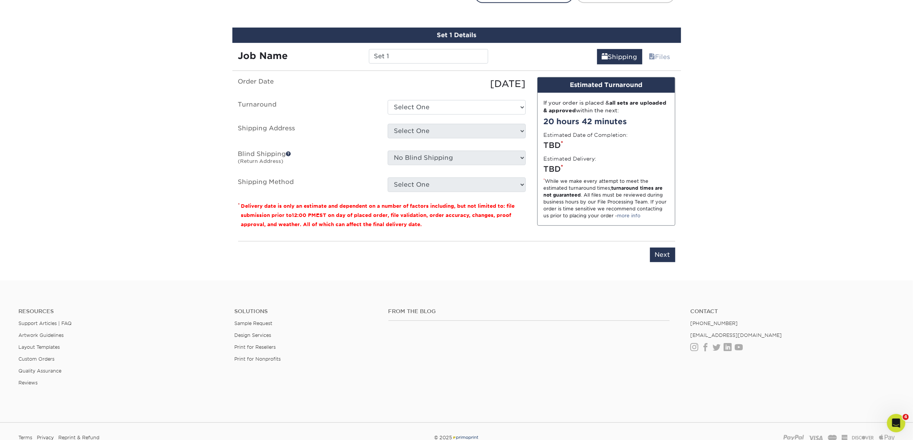
scroll to position [478, 0]
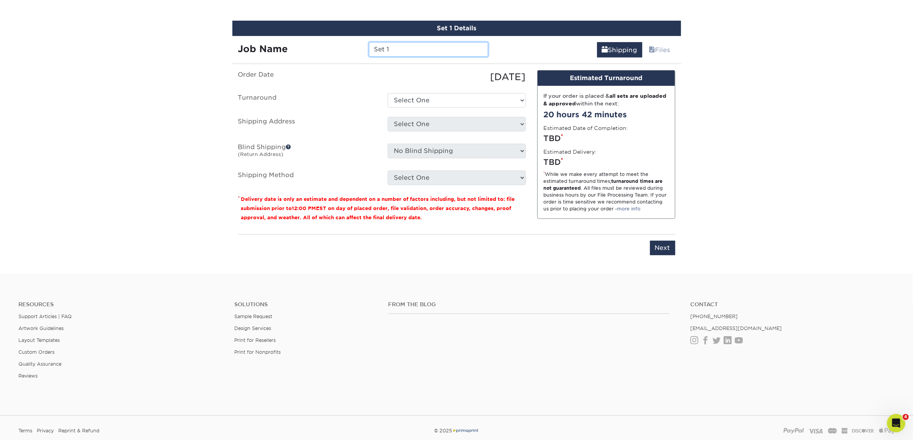
click at [427, 49] on input "Set 1" at bounding box center [428, 49] width 119 height 15
drag, startPoint x: 427, startPoint y: 49, endPoint x: 242, endPoint y: 35, distance: 185.4
click at [246, 36] on div "Job Name Set 1" at bounding box center [363, 46] width 262 height 21
type input "[PERSON_NAME]"
click at [405, 104] on select "Select One 2-4 Business Days 2 Day Next Business Day" at bounding box center [457, 100] width 138 height 15
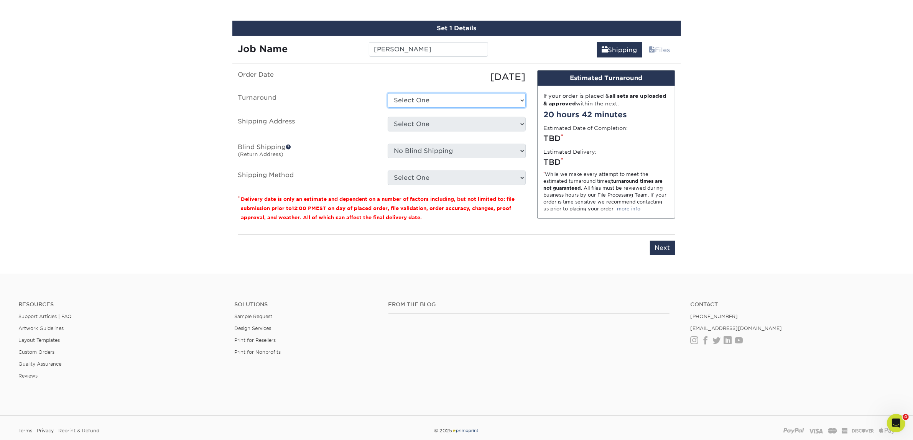
click at [388, 93] on select "Select One 2-4 Business Days 2 Day Next Business Day" at bounding box center [457, 100] width 138 height 15
click at [486, 106] on ul "Order Date 09/29/2025 Turnaround Select One 2-4 Business Days 2 Day Next Busine…" at bounding box center [382, 127] width 288 height 115
click at [494, 93] on select "Select One 2-4 Business Days 2 Day Next Business Day" at bounding box center [457, 100] width 138 height 15
select select "7f31b32a-ec12-4eac-8c83-7b9a9183acd8"
click at [388, 93] on select "Select One 2-4 Business Days 2 Day Next Business Day" at bounding box center [457, 100] width 138 height 15
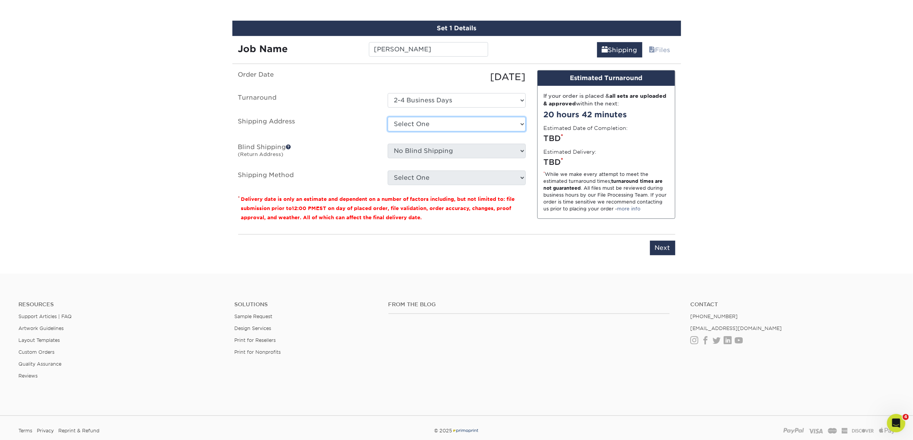
click at [439, 122] on select "Select One Atlanta Office Austin Office Dallas Office Denver Office Houston Off…" at bounding box center [457, 124] width 138 height 15
select select "192085"
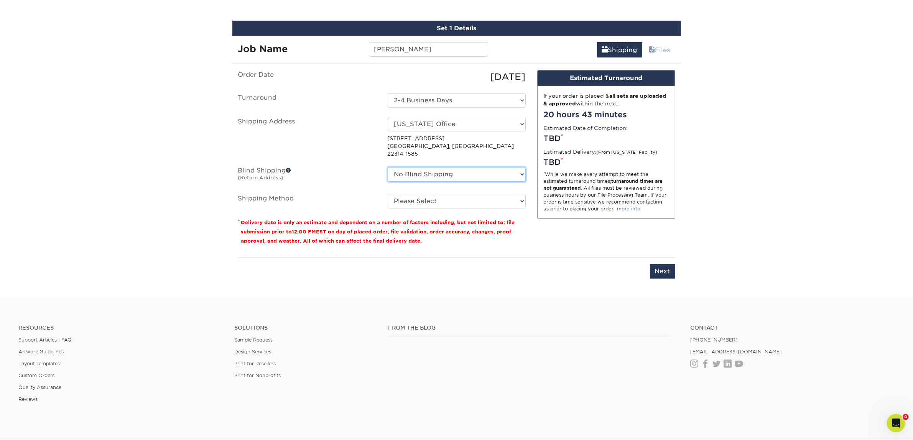
click at [427, 167] on select "No Blind Shipping Atlanta Office Austin Office Dallas Office Denver Office Hous…" at bounding box center [457, 174] width 138 height 15
click at [388, 167] on select "No Blind Shipping Atlanta Office Austin Office Dallas Office Denver Office Hous…" at bounding box center [457, 174] width 138 height 15
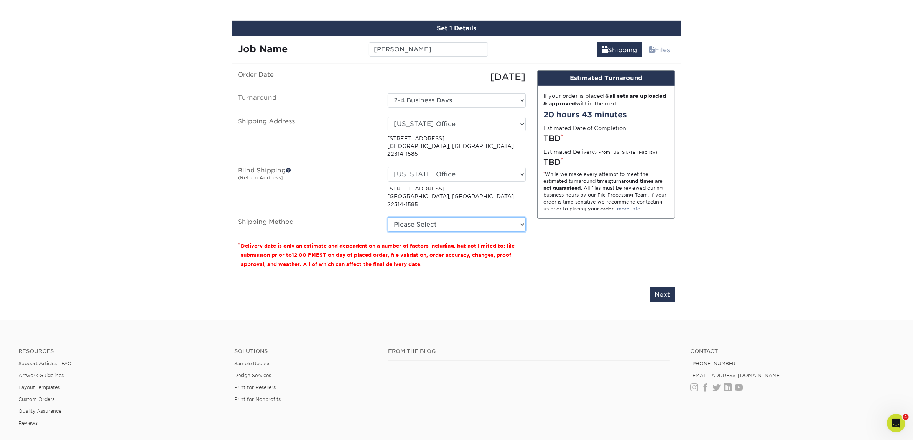
drag, startPoint x: 457, startPoint y: 208, endPoint x: 453, endPoint y: 214, distance: 7.6
click at [457, 218] on select "Please Select Ground Shipping (+$7.84) 3 Day Shipping Service (+$15.34) 2 Day A…" at bounding box center [457, 225] width 138 height 15
click at [471, 167] on select "No Blind Shipping Atlanta Office Austin Office Dallas Office Denver Office Hous…" at bounding box center [457, 174] width 138 height 15
select select "-1"
click at [388, 167] on select "No Blind Shipping Atlanta Office Austin Office Dallas Office Denver Office Hous…" at bounding box center [457, 174] width 138 height 15
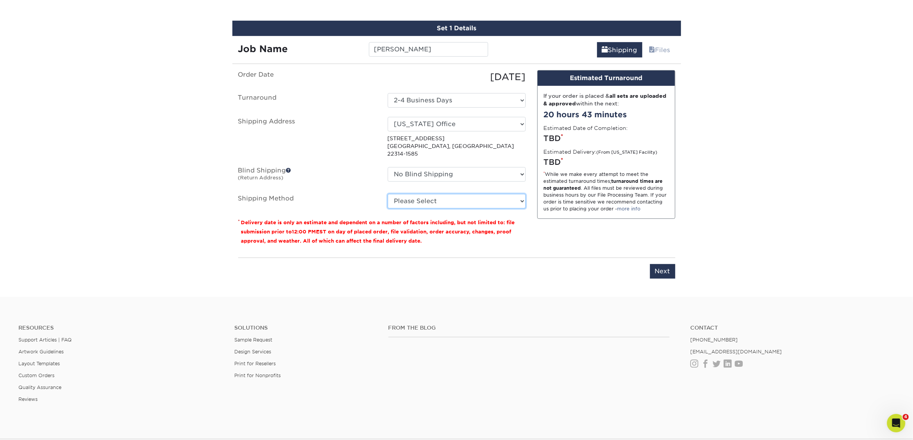
click at [443, 194] on select "Please Select Ground Shipping (+$7.84) 3 Day Shipping Service (+$15.34) 2 Day A…" at bounding box center [457, 201] width 138 height 15
select select "03"
click at [388, 194] on select "Please Select Ground Shipping (+$7.84) 3 Day Shipping Service (+$15.34) 2 Day A…" at bounding box center [457, 201] width 138 height 15
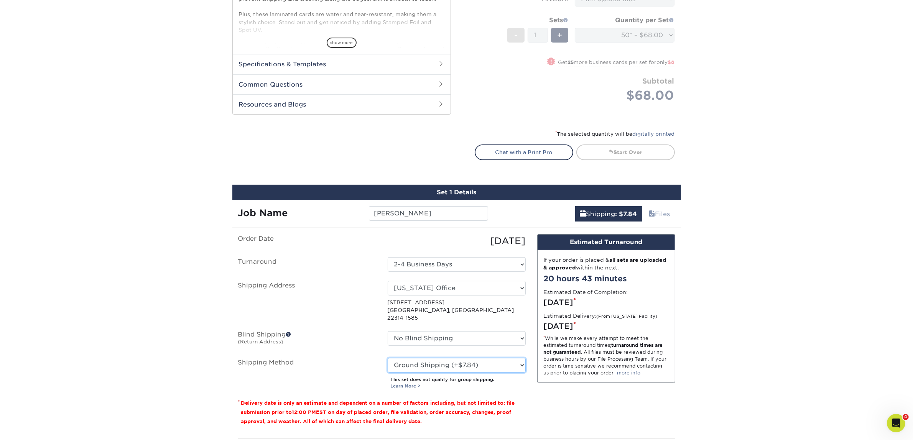
scroll to position [336, 0]
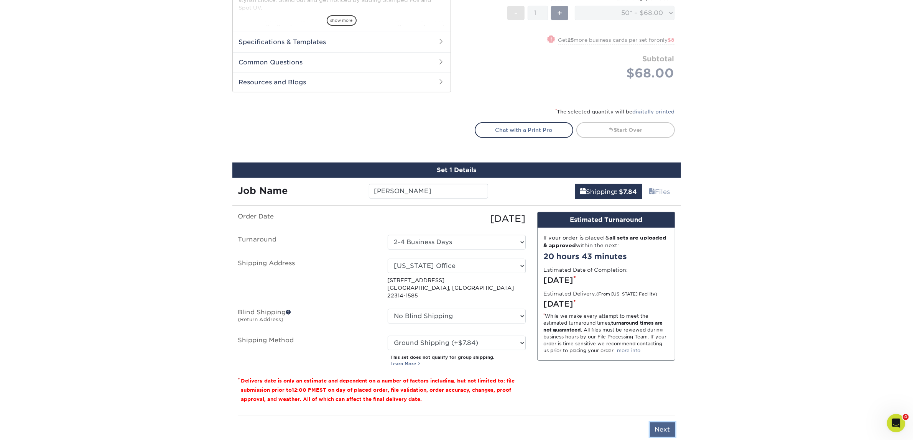
click at [668, 423] on input "Next" at bounding box center [662, 430] width 25 height 15
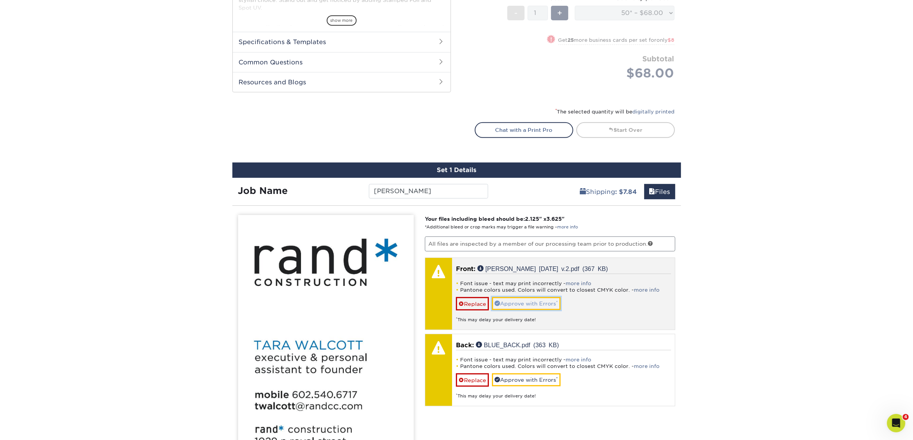
click at [503, 303] on link "Approve with Errors *" at bounding box center [526, 303] width 69 height 13
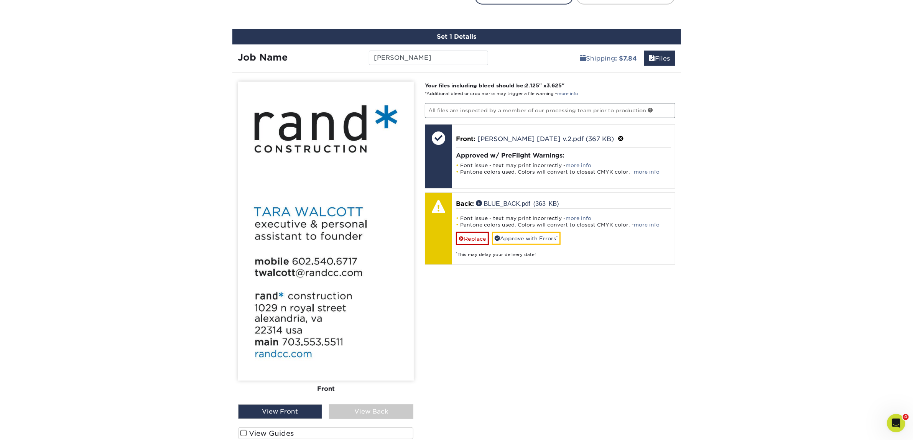
scroll to position [480, 0]
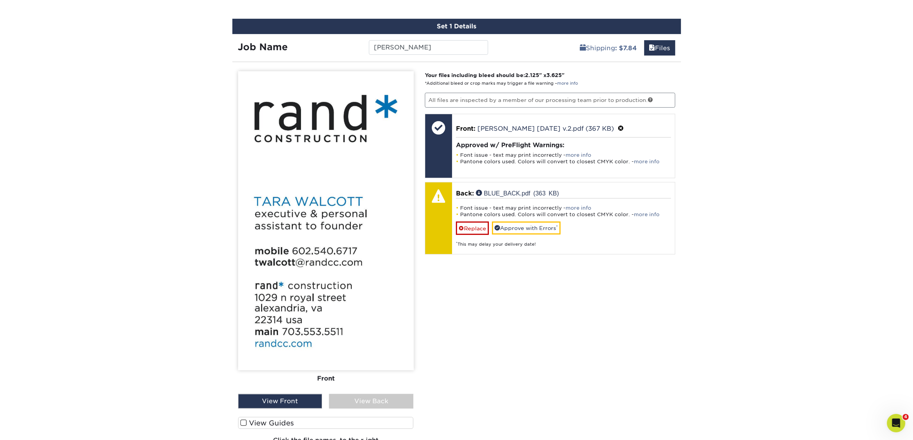
click at [369, 400] on div "View Back" at bounding box center [371, 401] width 84 height 15
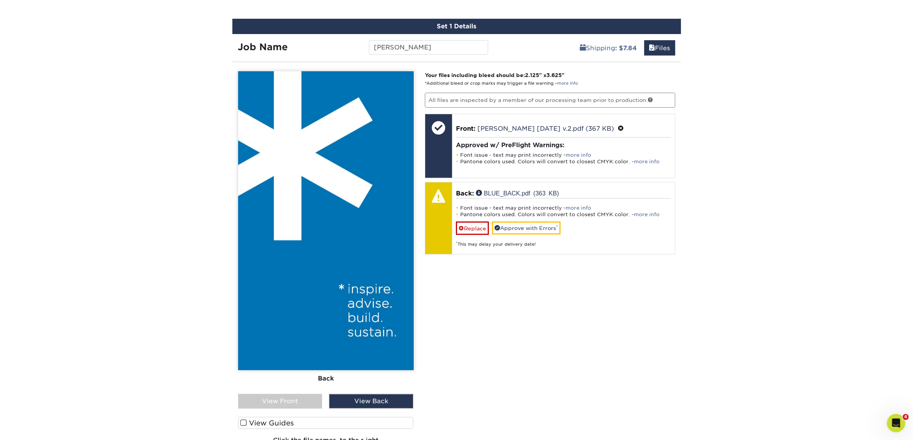
click at [306, 407] on div "View Front" at bounding box center [280, 401] width 84 height 15
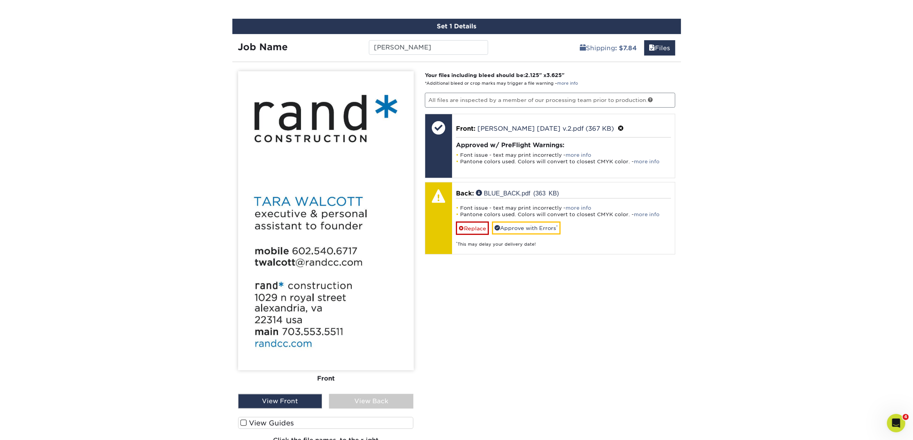
click at [409, 398] on div "View Back" at bounding box center [371, 401] width 84 height 15
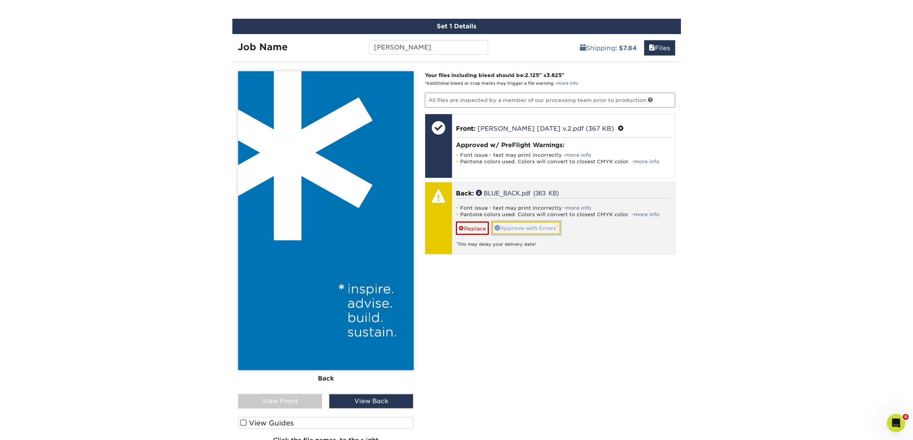
click at [513, 222] on link "Approve with Errors *" at bounding box center [526, 228] width 69 height 13
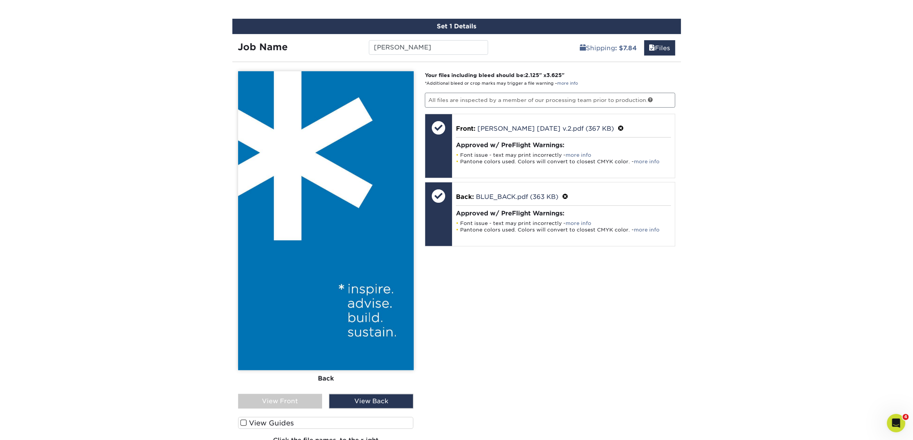
click at [261, 394] on div "View Front" at bounding box center [280, 401] width 84 height 15
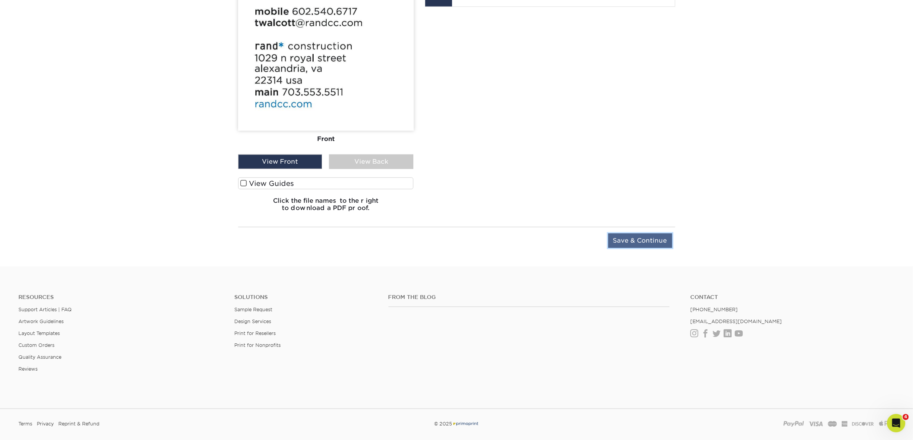
click at [658, 244] on input "Save & Continue" at bounding box center [640, 241] width 64 height 15
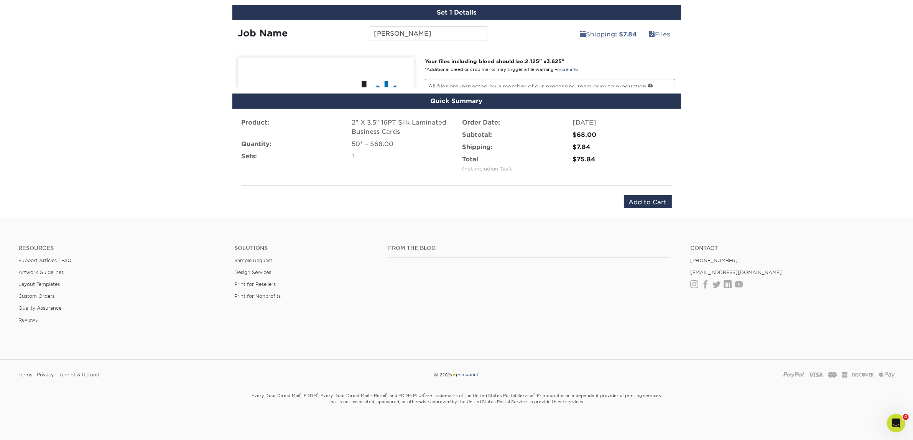
scroll to position [465, 0]
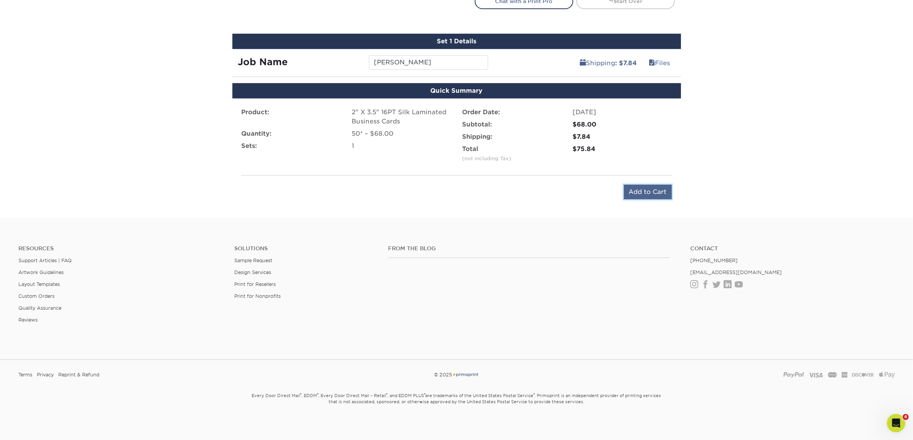
click at [661, 194] on input "Add to Cart" at bounding box center [648, 192] width 48 height 15
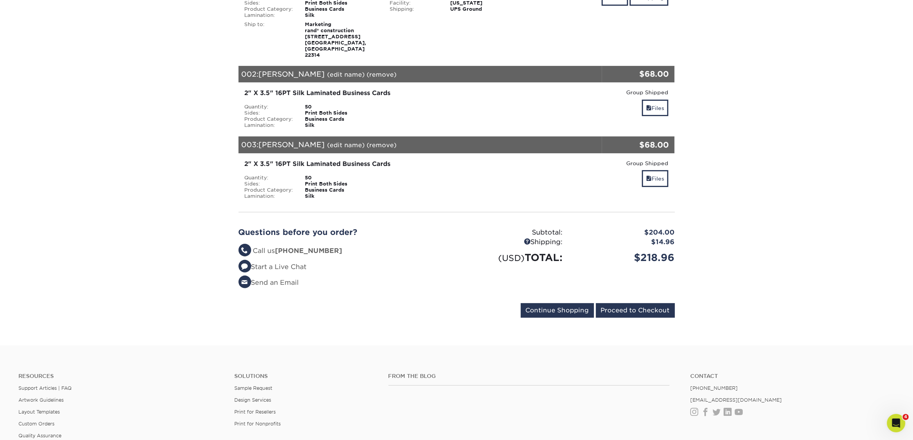
scroll to position [288, 0]
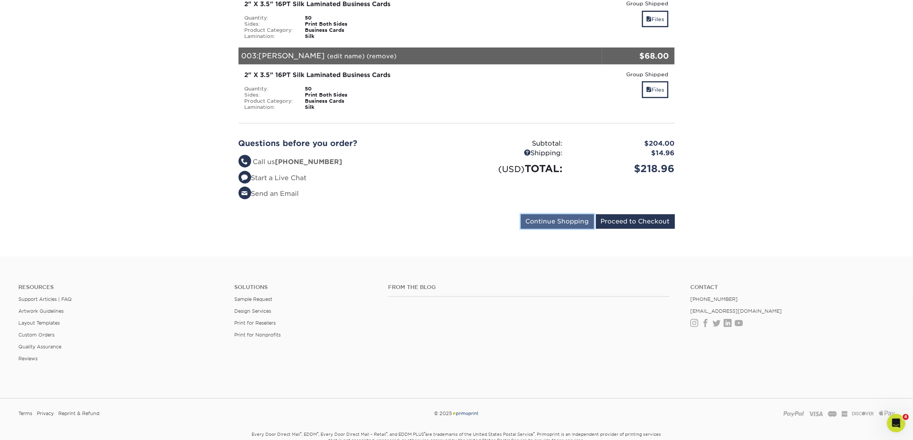
click at [544, 214] on input "Continue Shopping" at bounding box center [557, 221] width 73 height 15
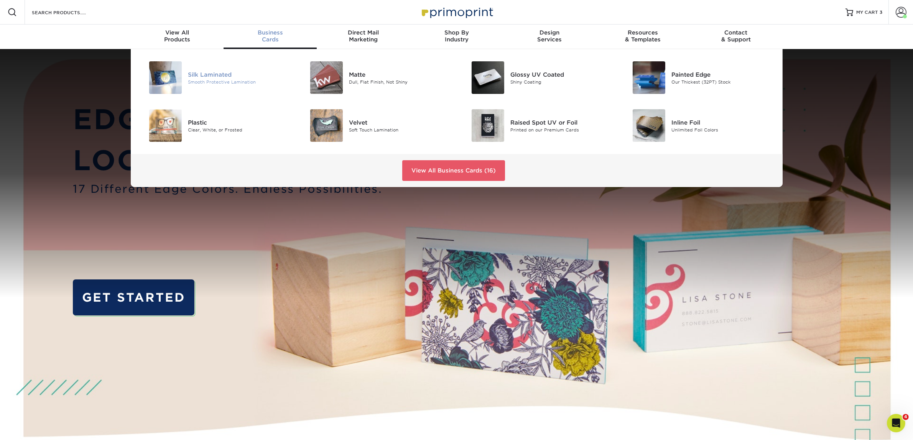
click at [187, 79] on div at bounding box center [161, 77] width 54 height 33
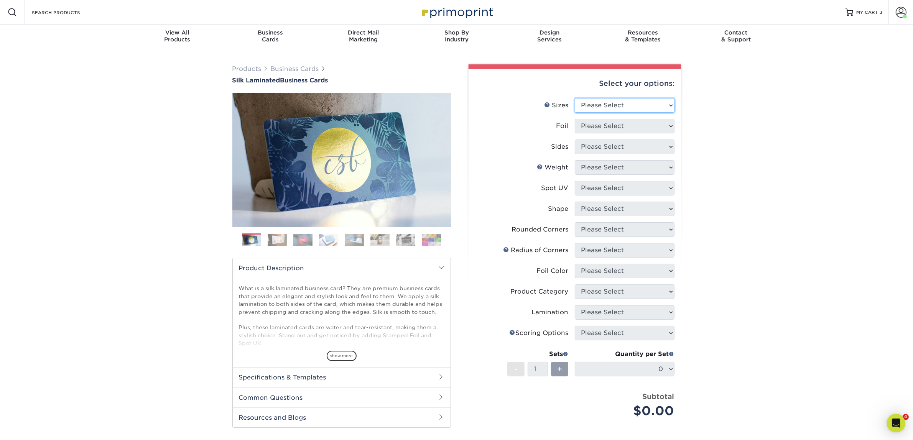
click at [617, 101] on select "Please Select 1.5" x 3.5" - Mini 1.75" x 3.5" - Mini 2" x 2" - Square 2" x 3" -…" at bounding box center [625, 105] width 100 height 15
select select "2.00x3.50"
click at [575, 98] on select "Please Select 1.5" x 3.5" - Mini 1.75" x 3.5" - Mini 2" x 2" - Square 2" x 3" -…" at bounding box center [625, 105] width 100 height 15
click at [598, 131] on select "Please Select Yes No" at bounding box center [625, 126] width 100 height 15
select select "0"
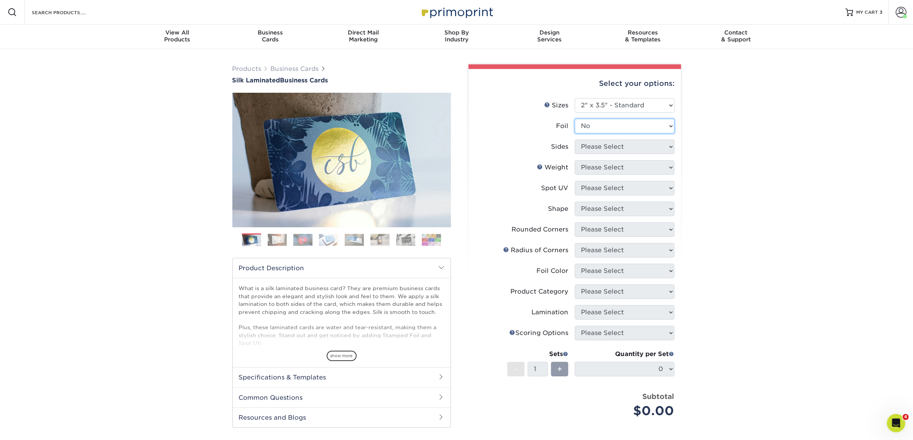
click at [575, 119] on select "Please Select Yes No" at bounding box center [625, 126] width 100 height 15
click at [591, 142] on select "Please Select Print Both Sides Print Front Only" at bounding box center [625, 147] width 100 height 15
select select "13abbda7-1d64-4f25-8bb2-c179b224825d"
click at [575, 140] on select "Please Select Print Both Sides Print Front Only" at bounding box center [625, 147] width 100 height 15
click at [597, 162] on select "Please Select 16PT" at bounding box center [625, 167] width 100 height 15
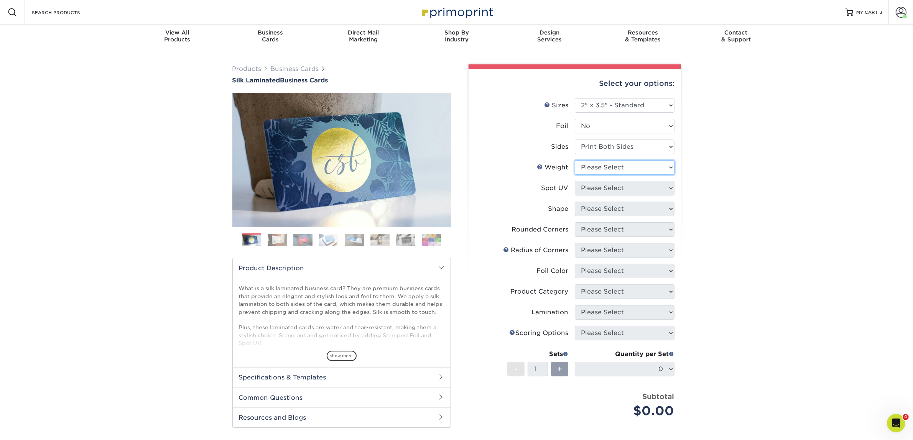
select select "16PT"
click at [575, 160] on select "Please Select 16PT" at bounding box center [625, 167] width 100 height 15
click at [593, 186] on select "Please Select No Spot UV Front and Back (Both Sides) Front Only Back Only" at bounding box center [625, 188] width 100 height 15
select select "3"
click at [575, 181] on select "Please Select No Spot UV Front and Back (Both Sides) Front Only Back Only" at bounding box center [625, 188] width 100 height 15
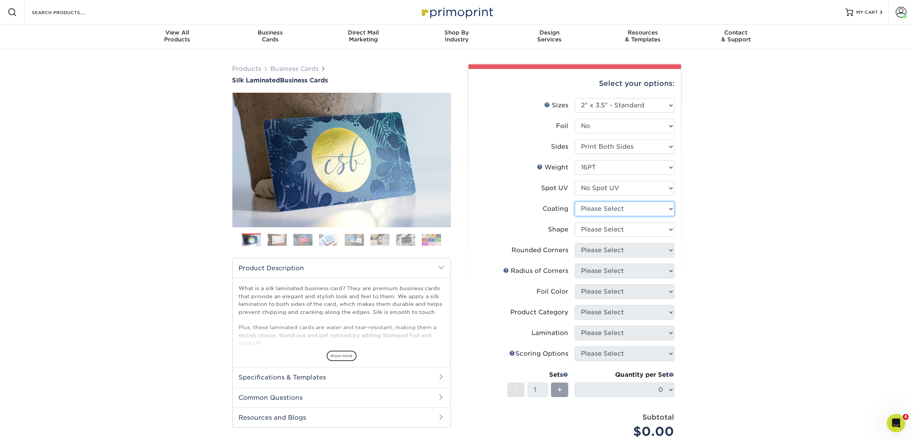
click at [592, 213] on select at bounding box center [625, 209] width 100 height 15
select select "3e7618de-abca-4bda-9f97-8b9129e913d8"
click at [575, 202] on select at bounding box center [625, 209] width 100 height 15
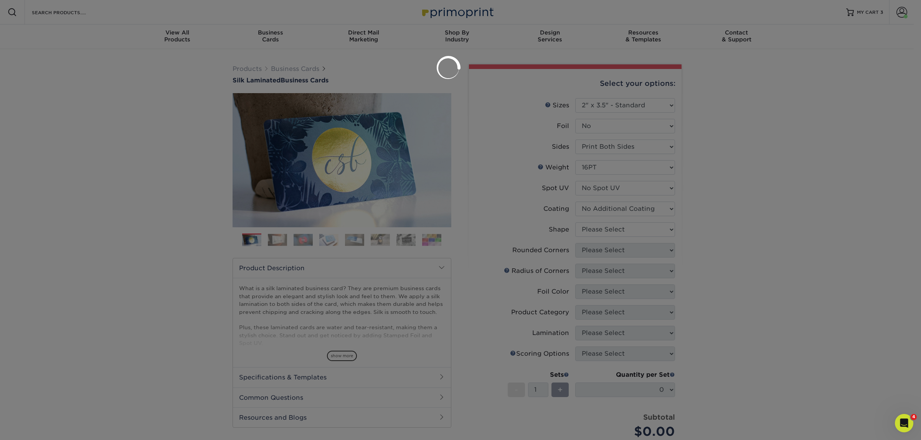
click at [602, 230] on div at bounding box center [460, 220] width 921 height 440
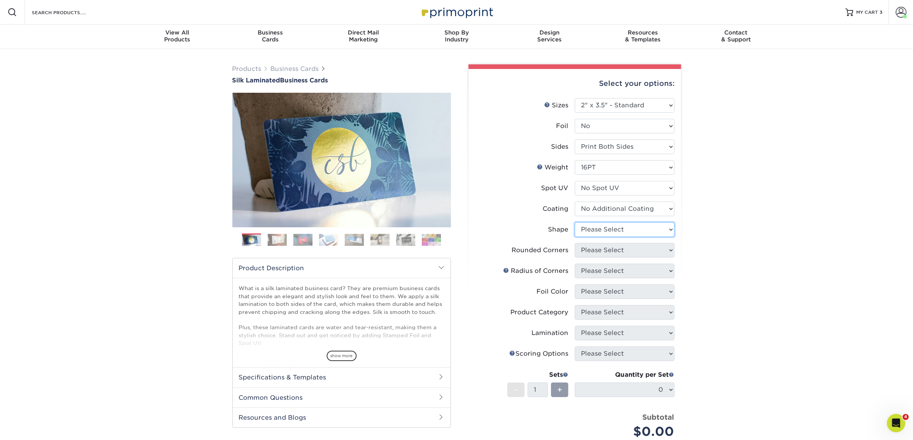
click at [588, 226] on select "Please Select Standard Oval" at bounding box center [625, 229] width 100 height 15
select select "standard"
click at [575, 222] on select "Please Select Standard Oval" at bounding box center [625, 229] width 100 height 15
click at [584, 254] on select "Please Select Yes - Round 2 Corners Yes - Round 4 Corners No" at bounding box center [625, 250] width 100 height 15
select select "0"
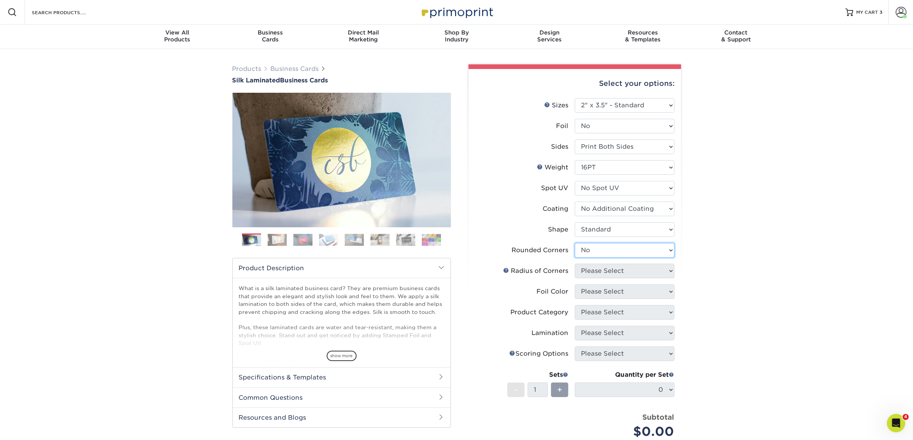
click at [575, 243] on select "Please Select Yes - Round 2 Corners Yes - Round 4 Corners No" at bounding box center [625, 250] width 100 height 15
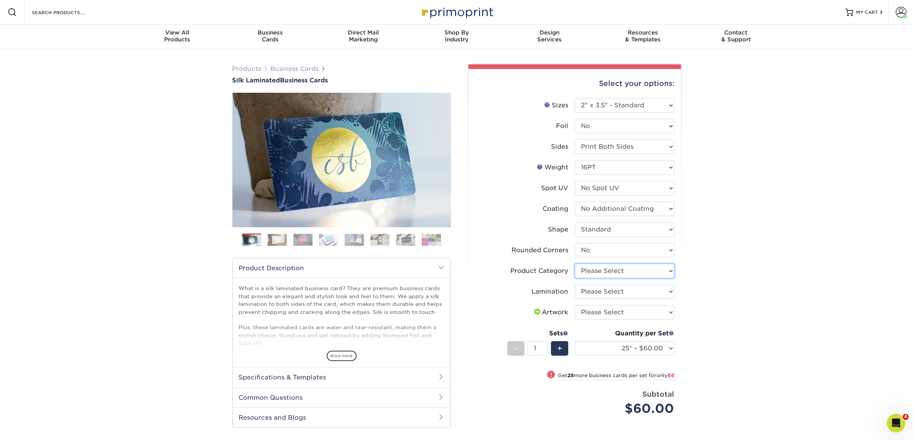
click at [656, 275] on select "Please Select Business Cards" at bounding box center [625, 271] width 100 height 15
select select "3b5148f1-0588-4f88-a218-97bcfdce65c1"
click at [575, 264] on select "Please Select Business Cards" at bounding box center [625, 271] width 100 height 15
click at [622, 295] on select "Please Select Silk" at bounding box center [625, 292] width 100 height 15
select select "ccacb42f-45f7-42d3-bbd3-7c8421cf37f0"
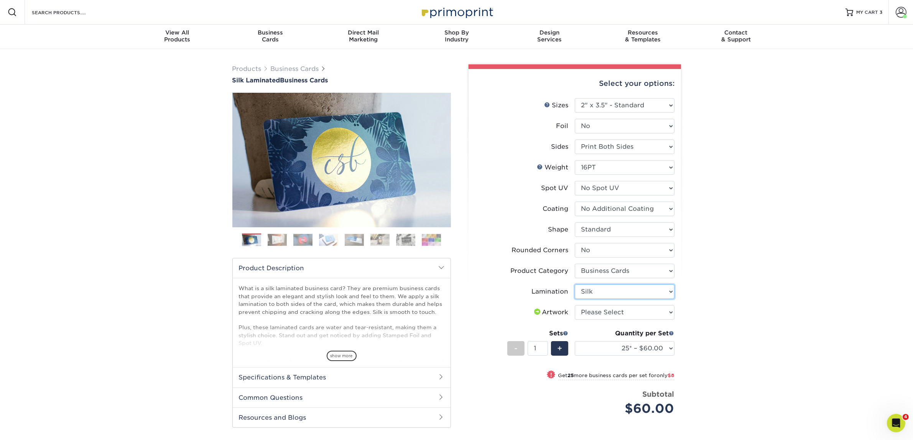
click at [575, 285] on select "Please Select Silk" at bounding box center [625, 292] width 100 height 15
click at [616, 312] on select "Please Select I will upload files I need a design - $100" at bounding box center [625, 312] width 100 height 15
select select "upload"
click at [575, 305] on select "Please Select I will upload files I need a design - $100" at bounding box center [625, 312] width 100 height 15
click at [626, 348] on select "25* – $60.00 50* – $68.00 75* – $76.00 100* – $84.00 250* – $92.00 500 – $96.00…" at bounding box center [625, 348] width 100 height 15
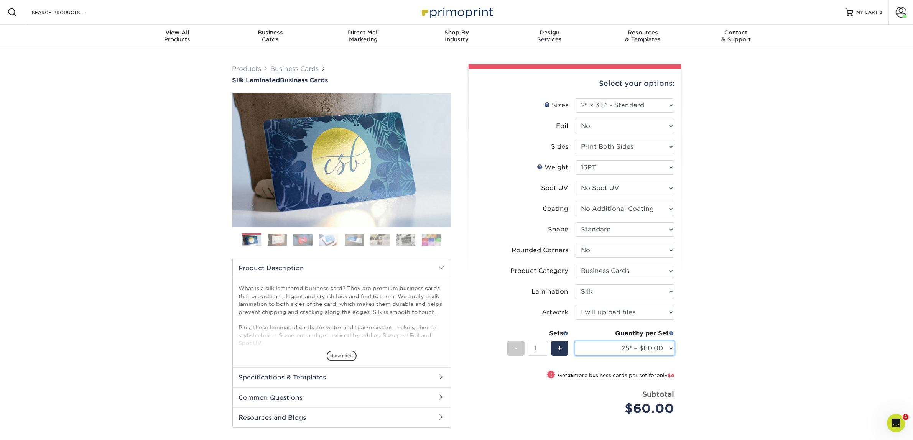
select select "50* – $68.00"
click at [575, 341] on select "25* – $60.00 50* – $68.00 75* – $76.00 100* – $84.00 250* – $92.00 500 – $96.00…" at bounding box center [625, 348] width 100 height 15
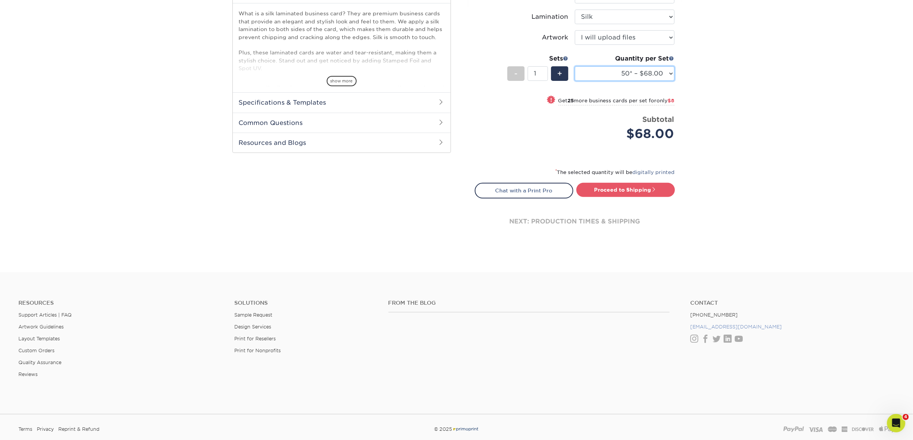
scroll to position [288, 0]
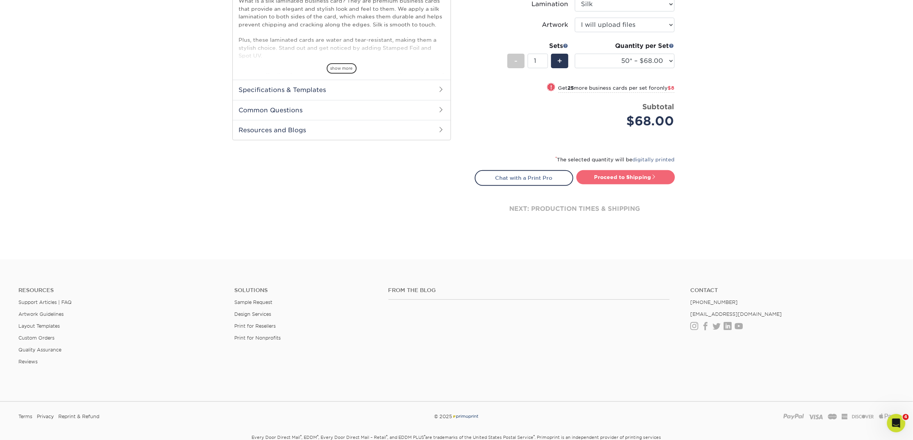
click at [663, 182] on link "Proceed to Shipping" at bounding box center [626, 177] width 99 height 14
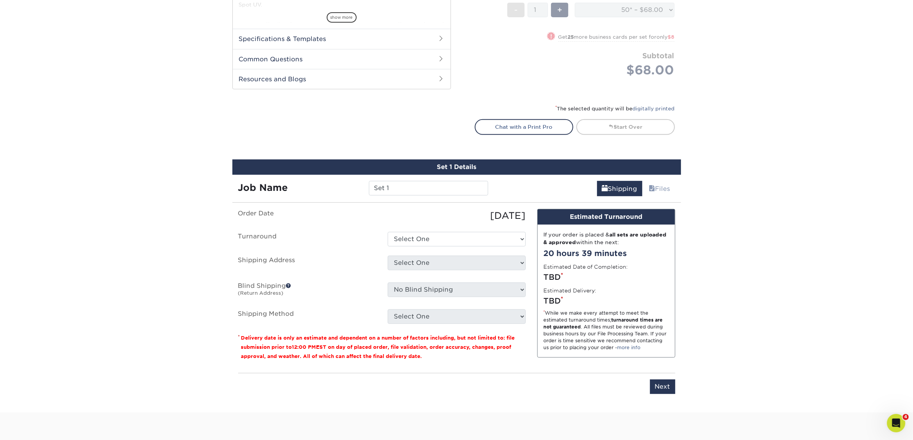
scroll to position [478, 0]
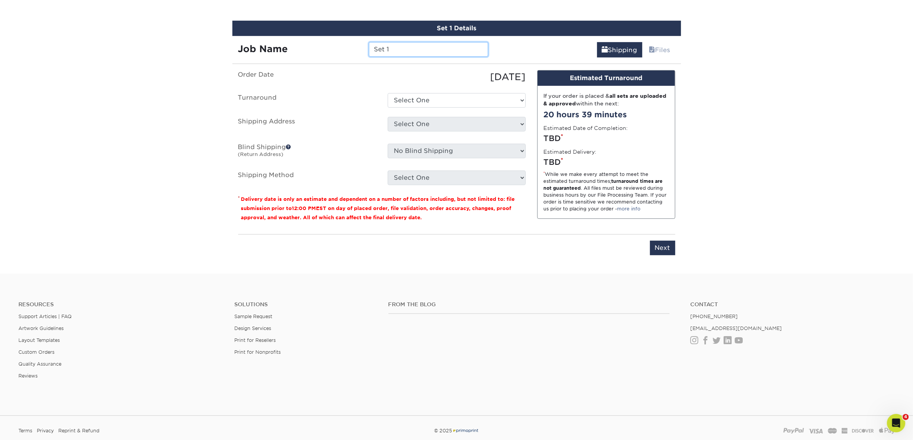
drag, startPoint x: 398, startPoint y: 49, endPoint x: 260, endPoint y: 58, distance: 138.4
click at [260, 58] on div "Set 1 Details Job Name Set 1 Shipping Files You've choosen mailing services! If…" at bounding box center [456, 143] width 449 height 244
type input "Ryan Shaw"
click at [411, 97] on select "Select One 2-4 Business Days 2 Day Next Business Day" at bounding box center [457, 100] width 138 height 15
select select "7f31b32a-ec12-4eac-8c83-7b9a9183acd8"
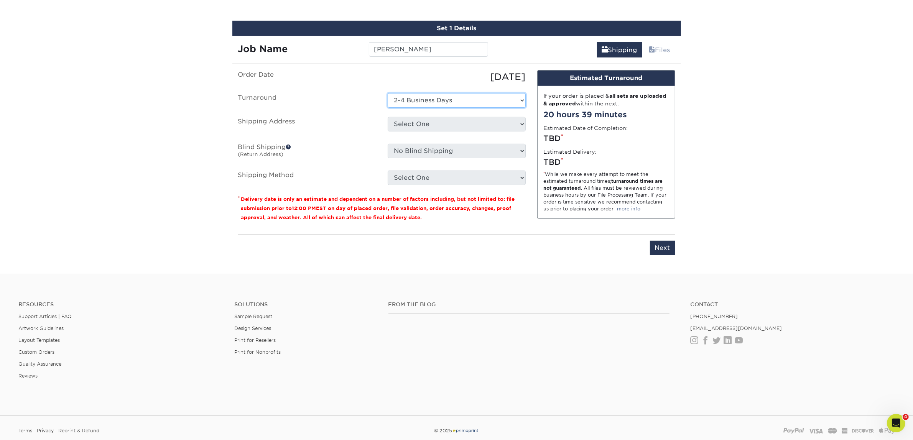
click at [388, 93] on select "Select One 2-4 Business Days 2 Day Next Business Day" at bounding box center [457, 100] width 138 height 15
click at [396, 120] on select "Select One Atlanta Office Austin Office Dallas Office Denver Office Houston Off…" at bounding box center [457, 124] width 138 height 15
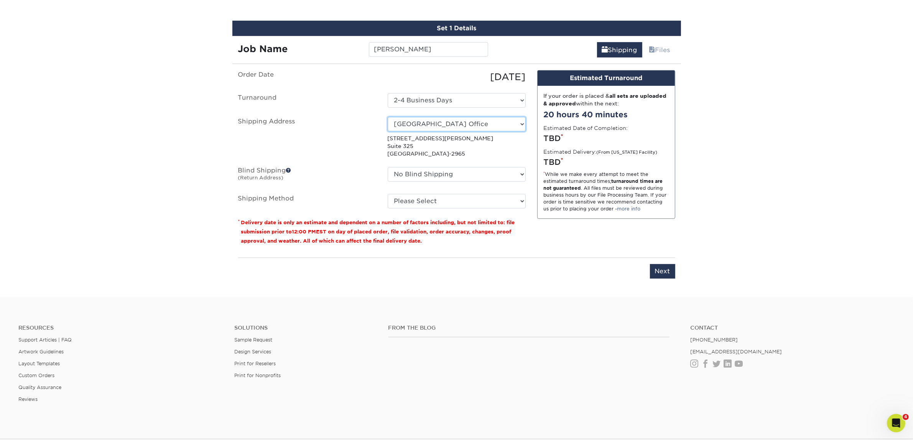
click at [461, 120] on select "Select One Atlanta Office Austin Office Dallas Office Denver Office Houston Off…" at bounding box center [457, 124] width 138 height 15
select select "192085"
click at [467, 194] on select "Please Select Ground Shipping (+$7.84) 3 Day Shipping Service (+$15.34) 2 Day A…" at bounding box center [457, 201] width 138 height 15
select select "03"
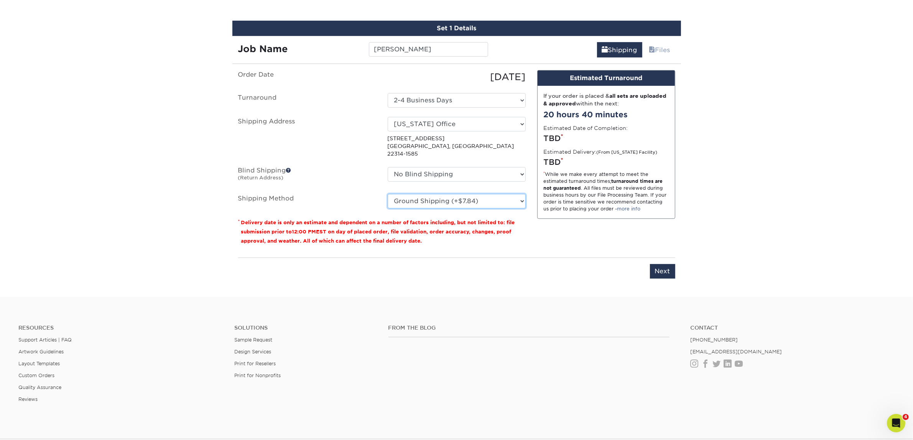
click at [388, 194] on select "Please Select Ground Shipping (+$7.84) 3 Day Shipping Service (+$15.34) 2 Day A…" at bounding box center [457, 201] width 138 height 15
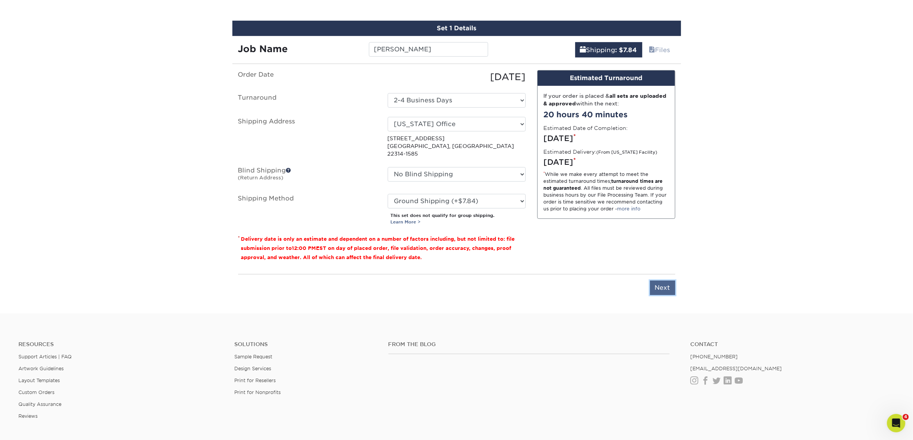
click at [675, 283] on input "Next" at bounding box center [662, 288] width 25 height 15
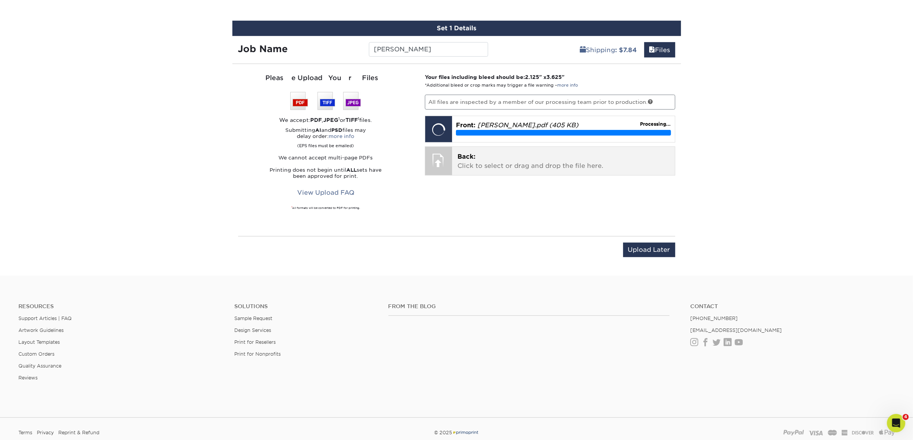
click at [524, 162] on p "Back: Click to select or drag and drop the file here." at bounding box center [564, 161] width 212 height 18
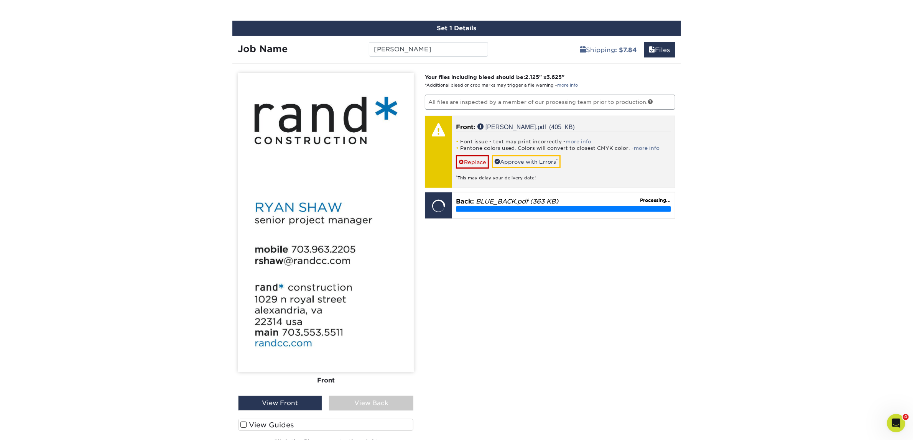
click at [507, 169] on div "* This may delay your delivery date!" at bounding box center [563, 175] width 215 height 13
click at [520, 157] on link "Approve with Errors *" at bounding box center [526, 161] width 69 height 13
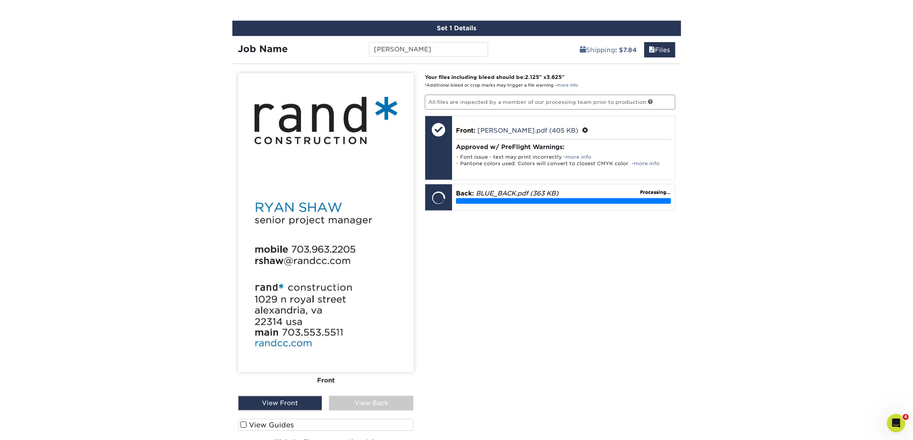
click at [414, 412] on div "Please Upload Your Files We accept: PDF , JPEG 1 or TIFF 1 files. Submitting AI…" at bounding box center [325, 266] width 187 height 387
click at [398, 412] on div "Front Back View Front View Back Front" at bounding box center [326, 266] width 176 height 387
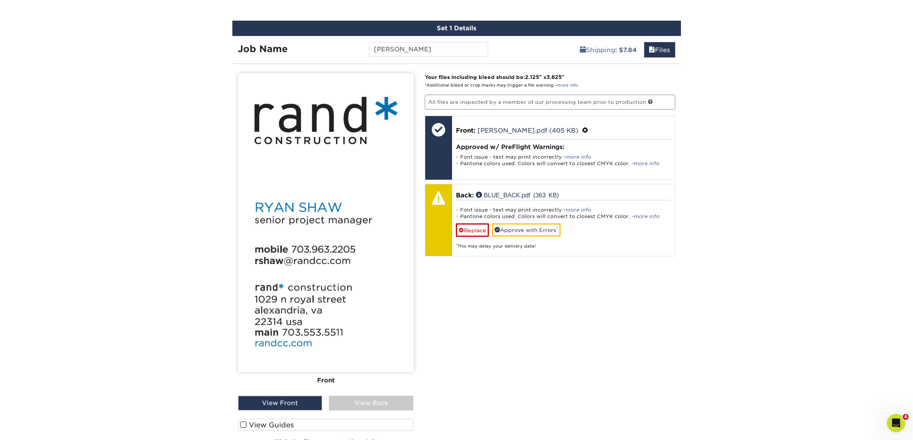
click at [403, 397] on div "View Back" at bounding box center [371, 403] width 84 height 15
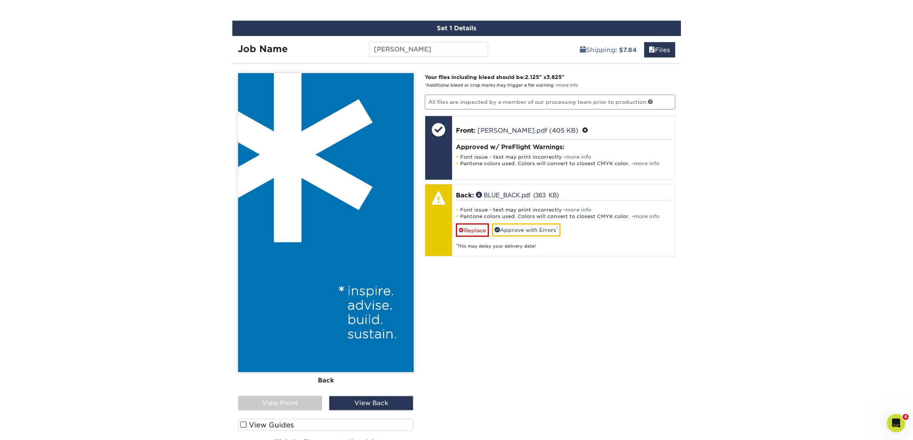
click at [298, 407] on div "View Front" at bounding box center [280, 403] width 84 height 15
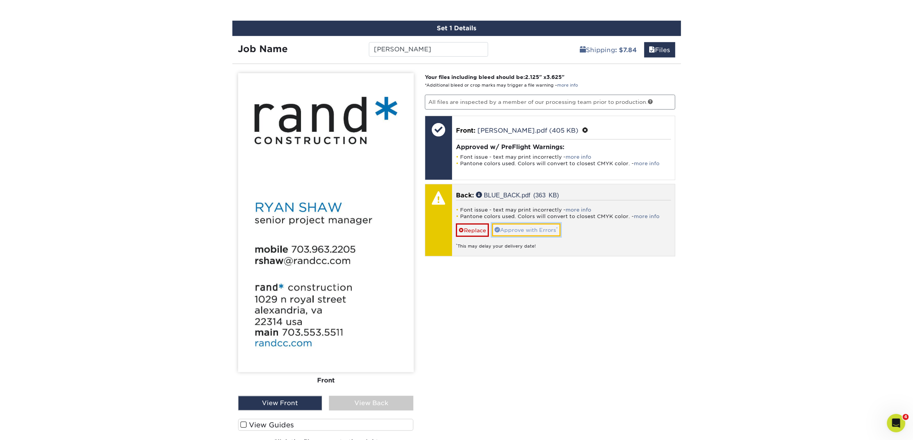
click at [503, 232] on link "Approve with Errors *" at bounding box center [526, 230] width 69 height 13
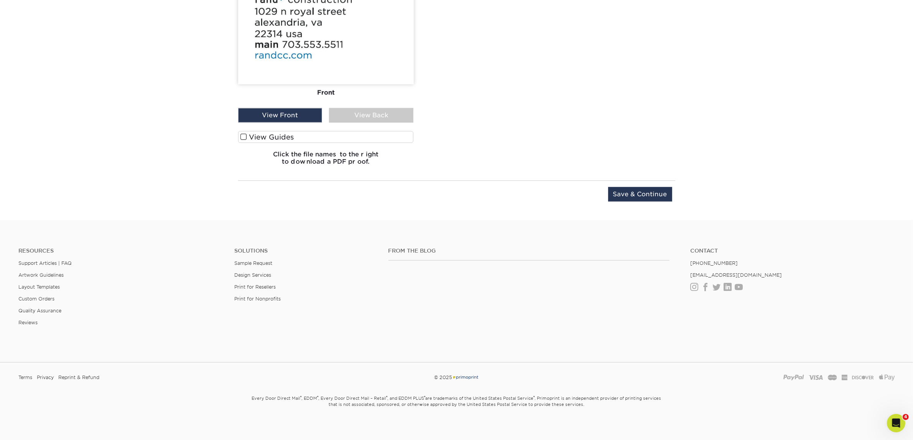
scroll to position [769, 0]
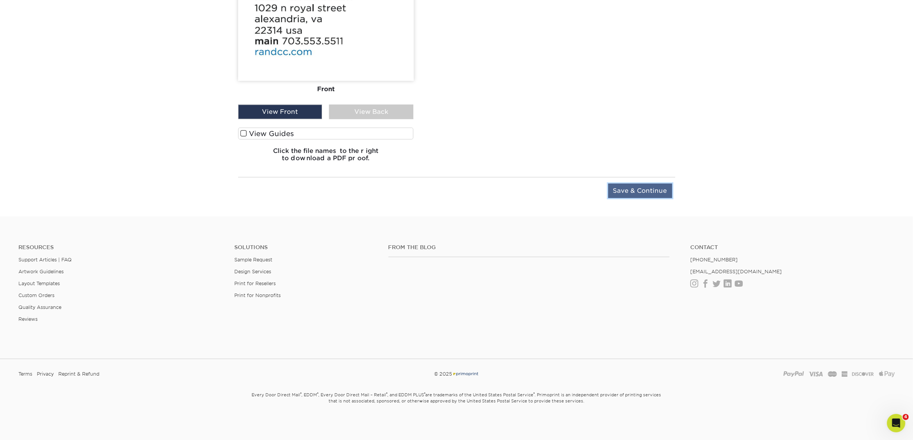
click at [628, 194] on input "Save & Continue" at bounding box center [640, 191] width 64 height 15
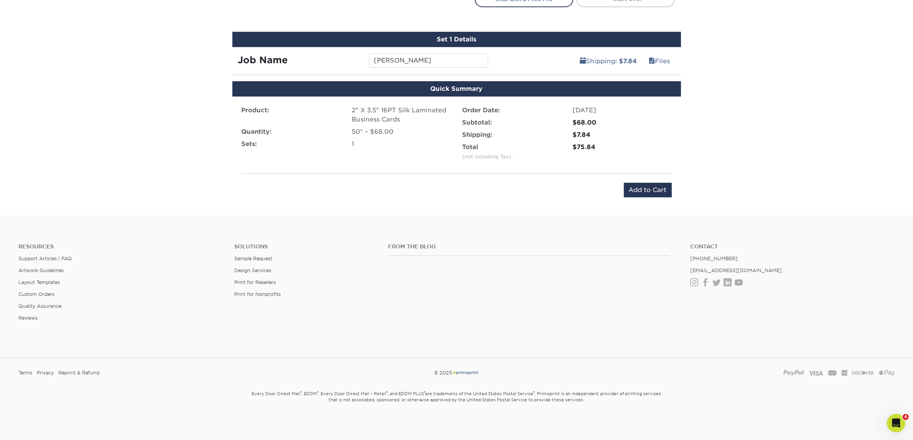
scroll to position [465, 0]
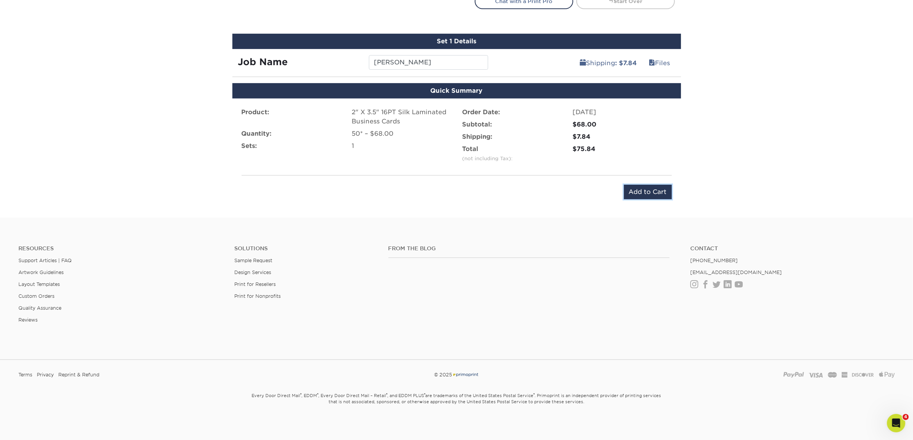
click at [628, 194] on input "Add to Cart" at bounding box center [648, 192] width 48 height 15
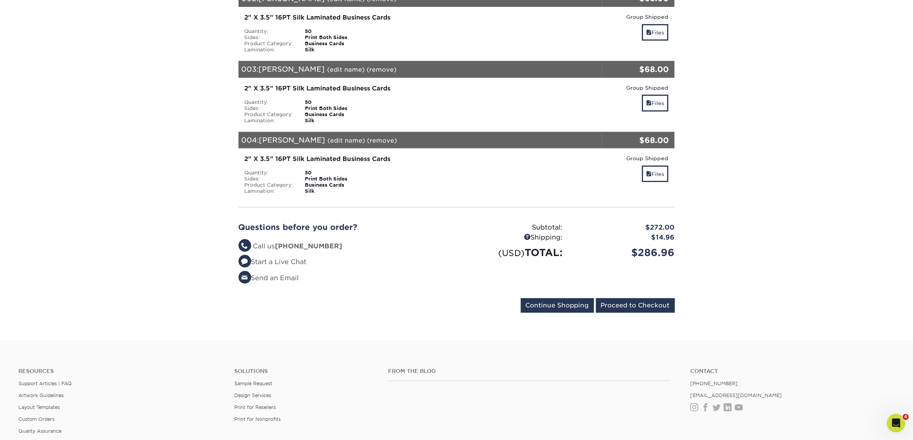
scroll to position [288, 0]
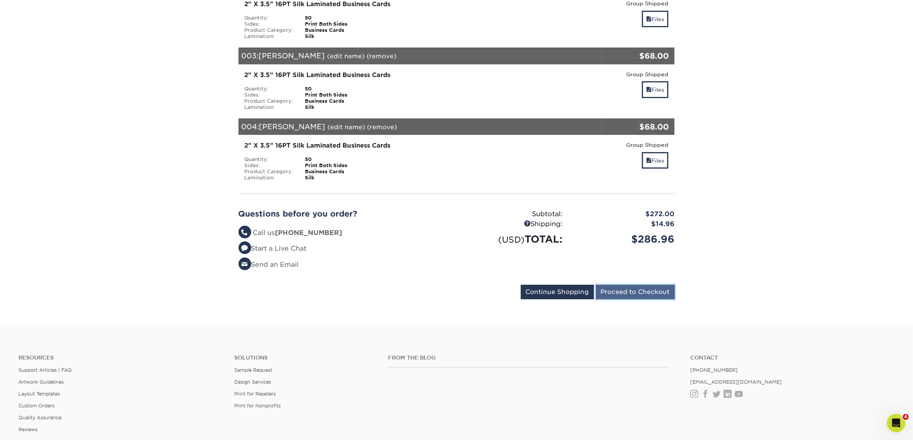
click at [643, 285] on input "Proceed to Checkout" at bounding box center [635, 292] width 79 height 15
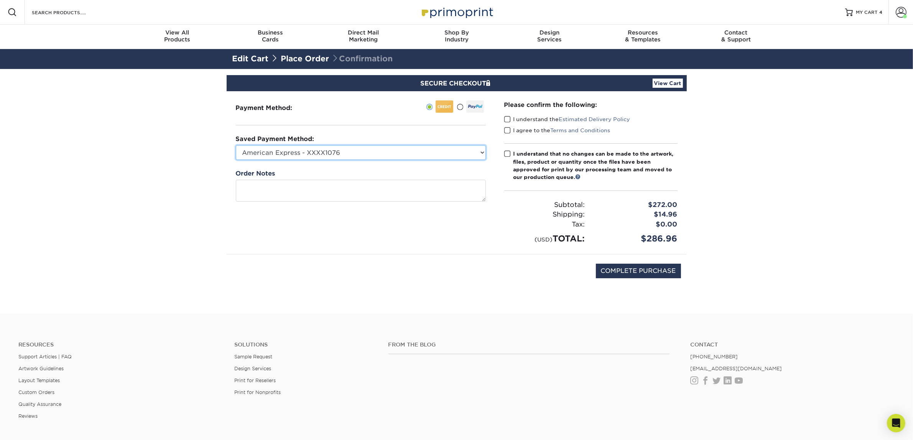
click at [348, 153] on select "American Express - XXXX1076 Visa - XXXX4105 New Credit Card" at bounding box center [361, 152] width 250 height 15
select select "74325"
click at [236, 145] on select "American Express - XXXX1076 Visa - XXXX4105 New Credit Card" at bounding box center [361, 152] width 250 height 15
click at [509, 120] on span at bounding box center [507, 119] width 7 height 7
click at [0, 0] on input "I understand the Estimated Delivery Policy" at bounding box center [0, 0] width 0 height 0
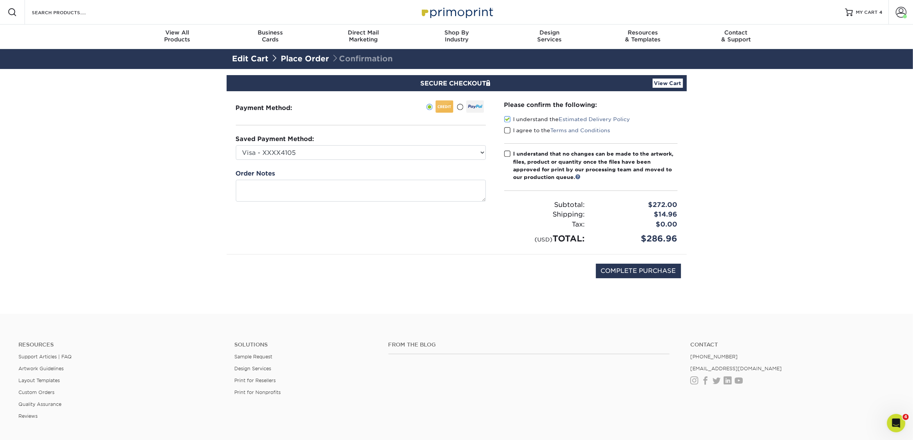
click at [507, 132] on span at bounding box center [507, 130] width 7 height 7
click at [0, 0] on input "I agree to the Terms and Conditions" at bounding box center [0, 0] width 0 height 0
click at [507, 154] on span at bounding box center [507, 153] width 7 height 7
click at [0, 0] on input "I understand that no changes can be made to the artwork, files, product or quan…" at bounding box center [0, 0] width 0 height 0
click at [627, 273] on input "COMPLETE PURCHASE" at bounding box center [638, 271] width 85 height 15
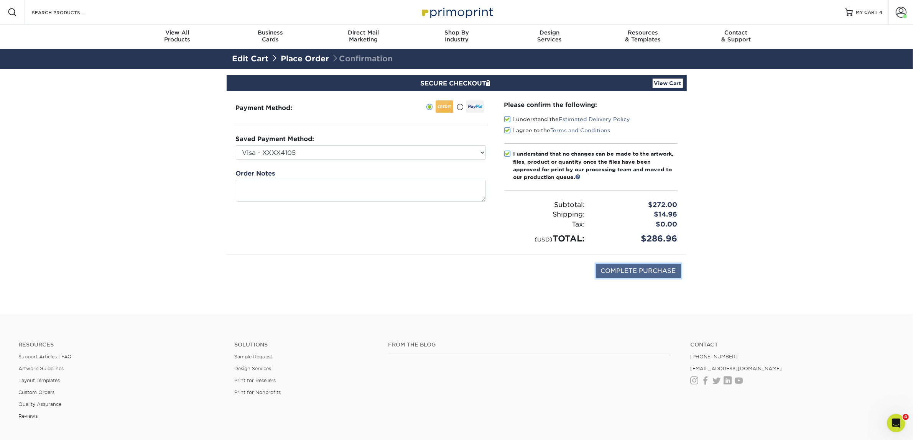
type input "PROCESSING, PLEASE WAIT..."
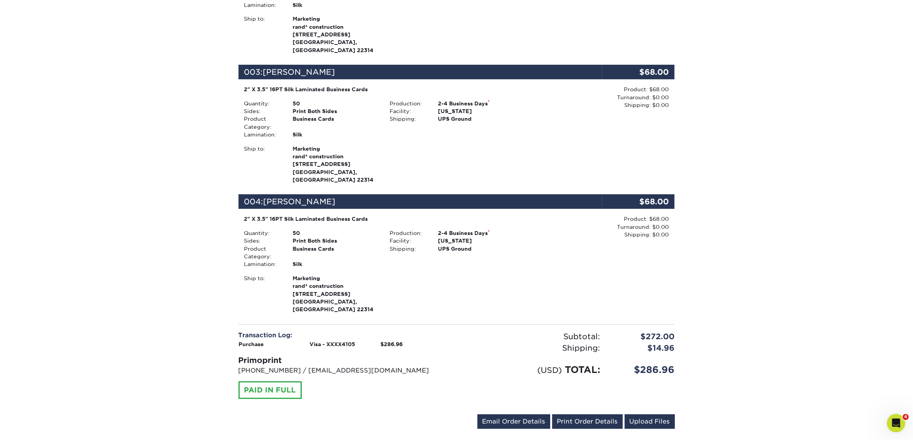
scroll to position [575, 0]
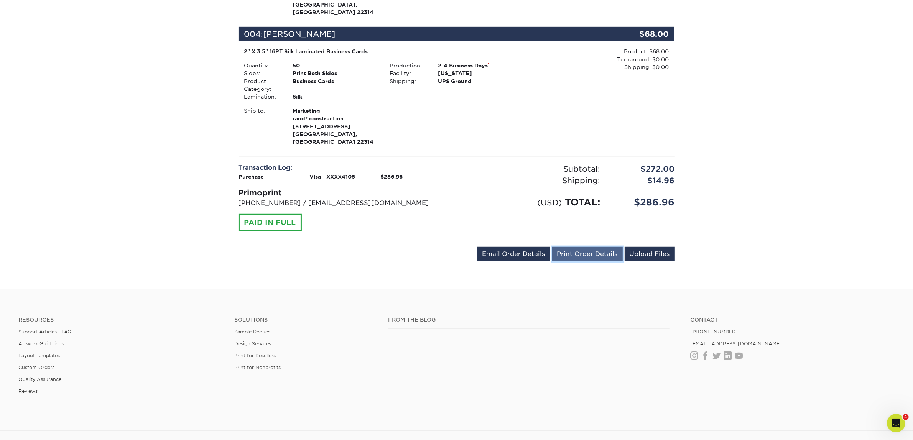
click at [570, 247] on link "Print Order Details" at bounding box center [587, 254] width 71 height 15
